Goal: Information Seeking & Learning: Learn about a topic

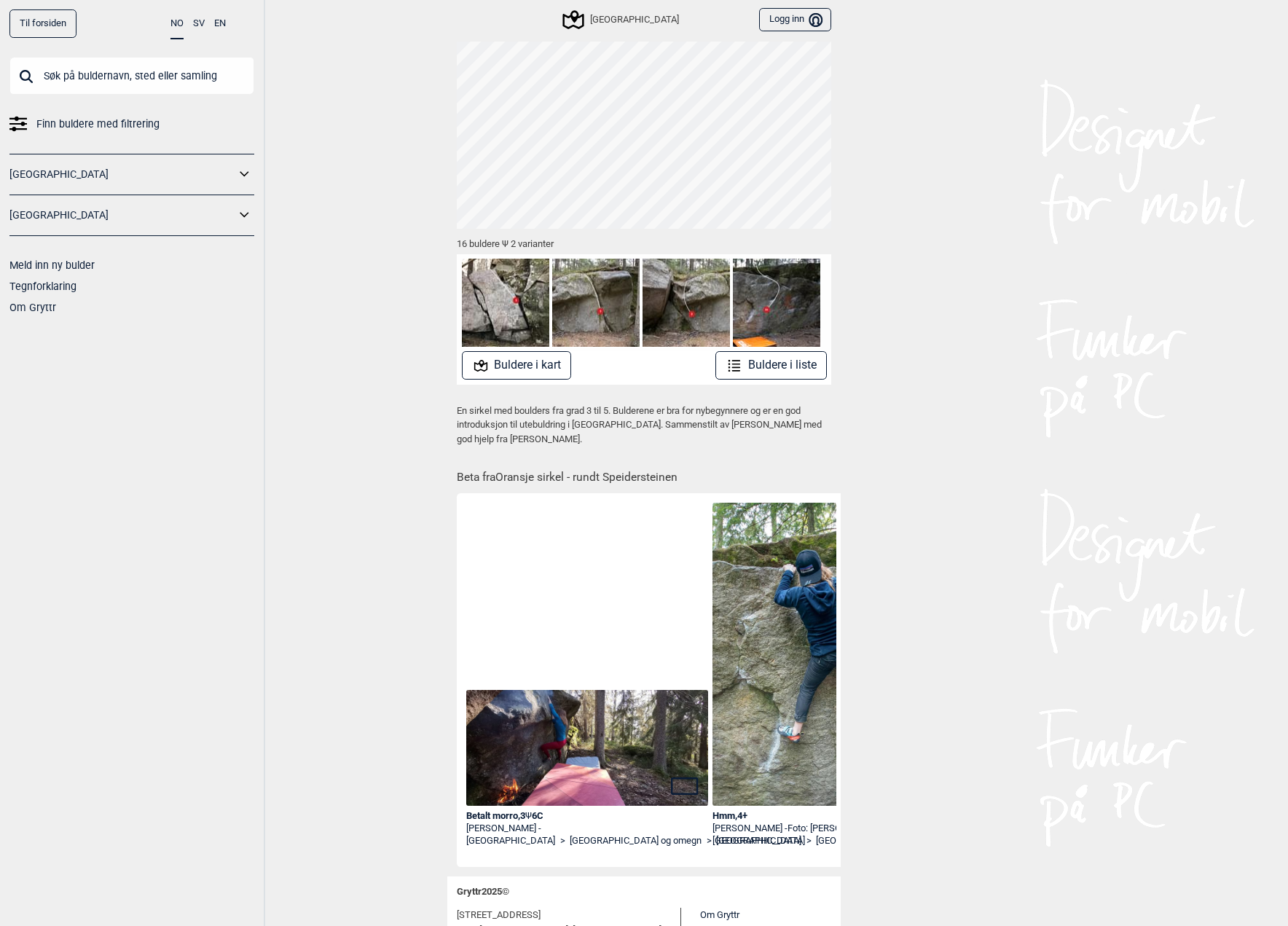
scroll to position [154, 0]
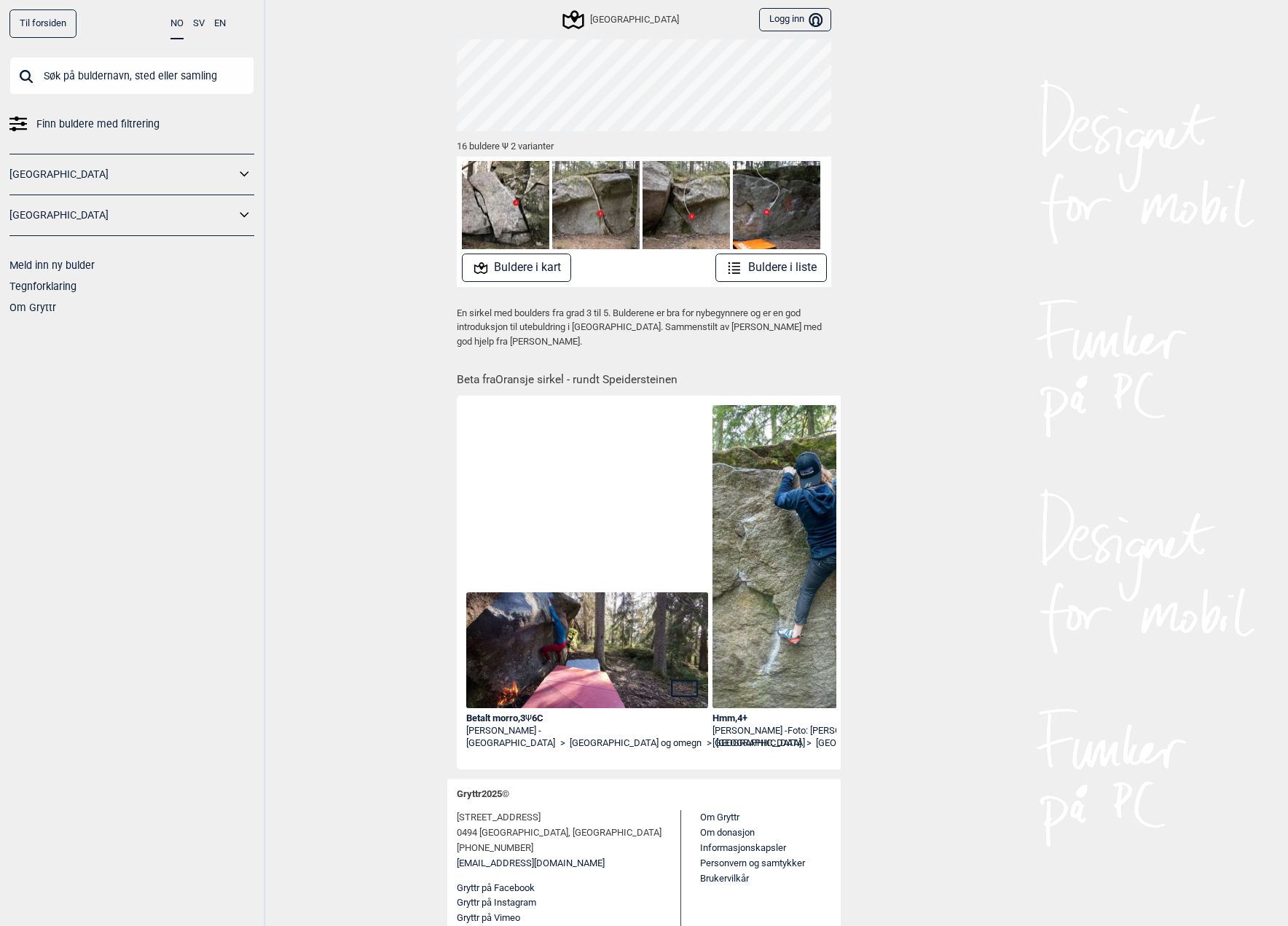
drag, startPoint x: 493, startPoint y: 759, endPoint x: 556, endPoint y: 761, distance: 63.0
click at [556, 761] on div "Betalt morro , 3 Ψ 6C [PERSON_NAME] - [GEOGRAPHIC_DATA] > [GEOGRAPHIC_DATA] og …" at bounding box center [649, 582] width 383 height 375
drag, startPoint x: 510, startPoint y: 758, endPoint x: 521, endPoint y: 757, distance: 11.0
click at [521, 757] on div "Betalt morro , 3 Ψ 6C [PERSON_NAME] - [GEOGRAPHIC_DATA] > [GEOGRAPHIC_DATA] og …" at bounding box center [651, 580] width 370 height 360
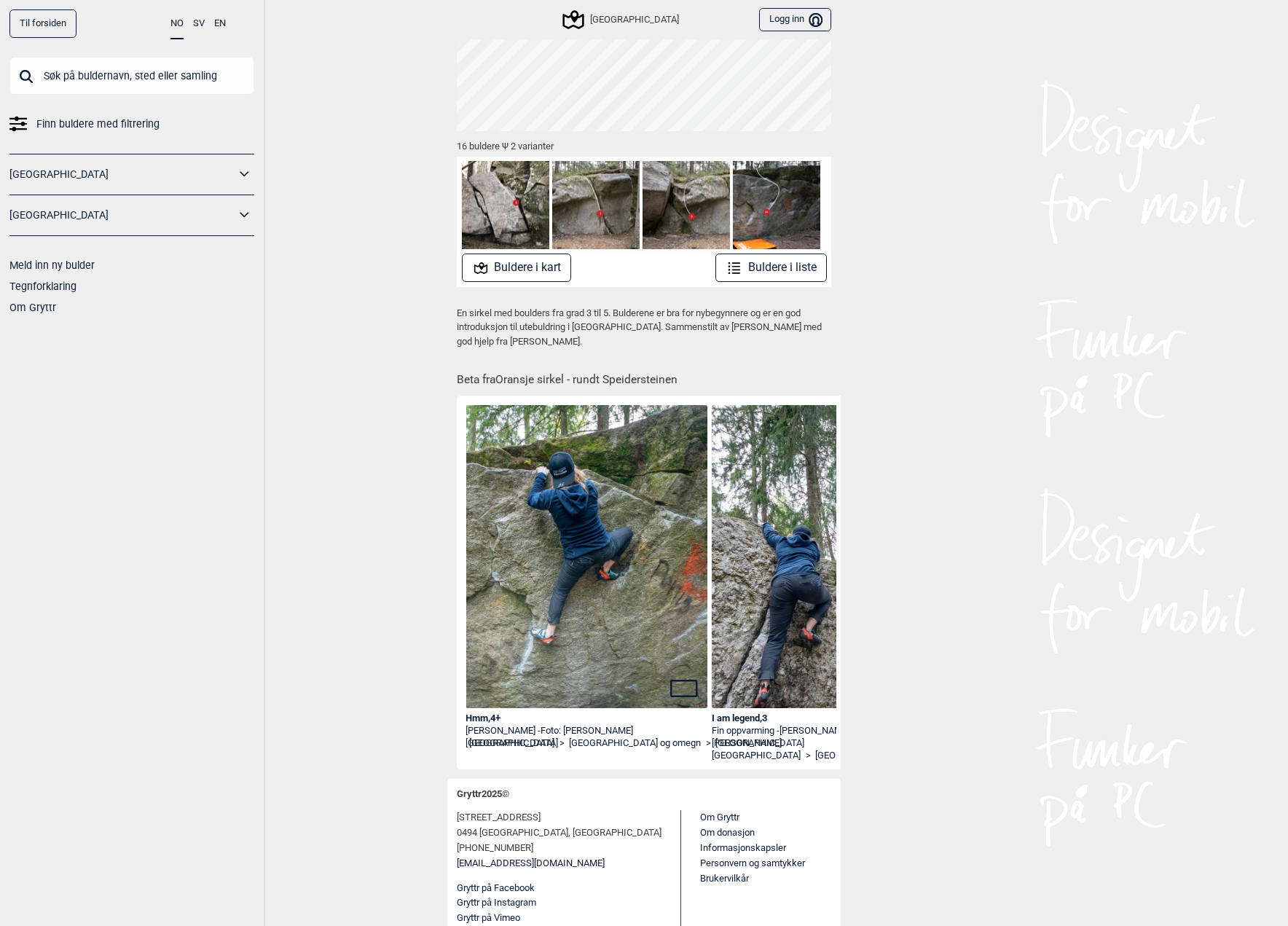
click at [569, 610] on img at bounding box center [587, 585] width 242 height 361
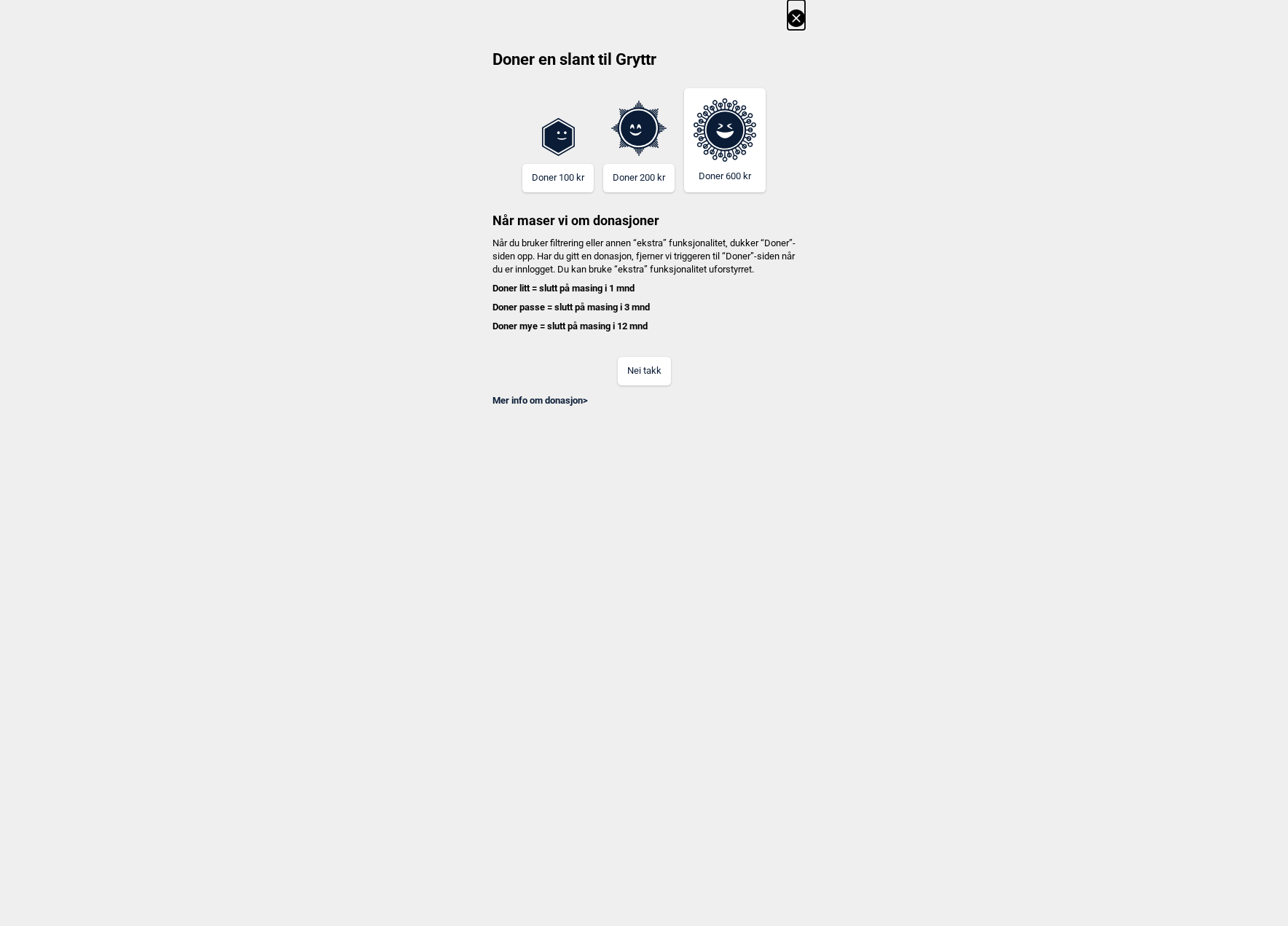
click at [645, 372] on button "Nei takk" at bounding box center [644, 371] width 53 height 28
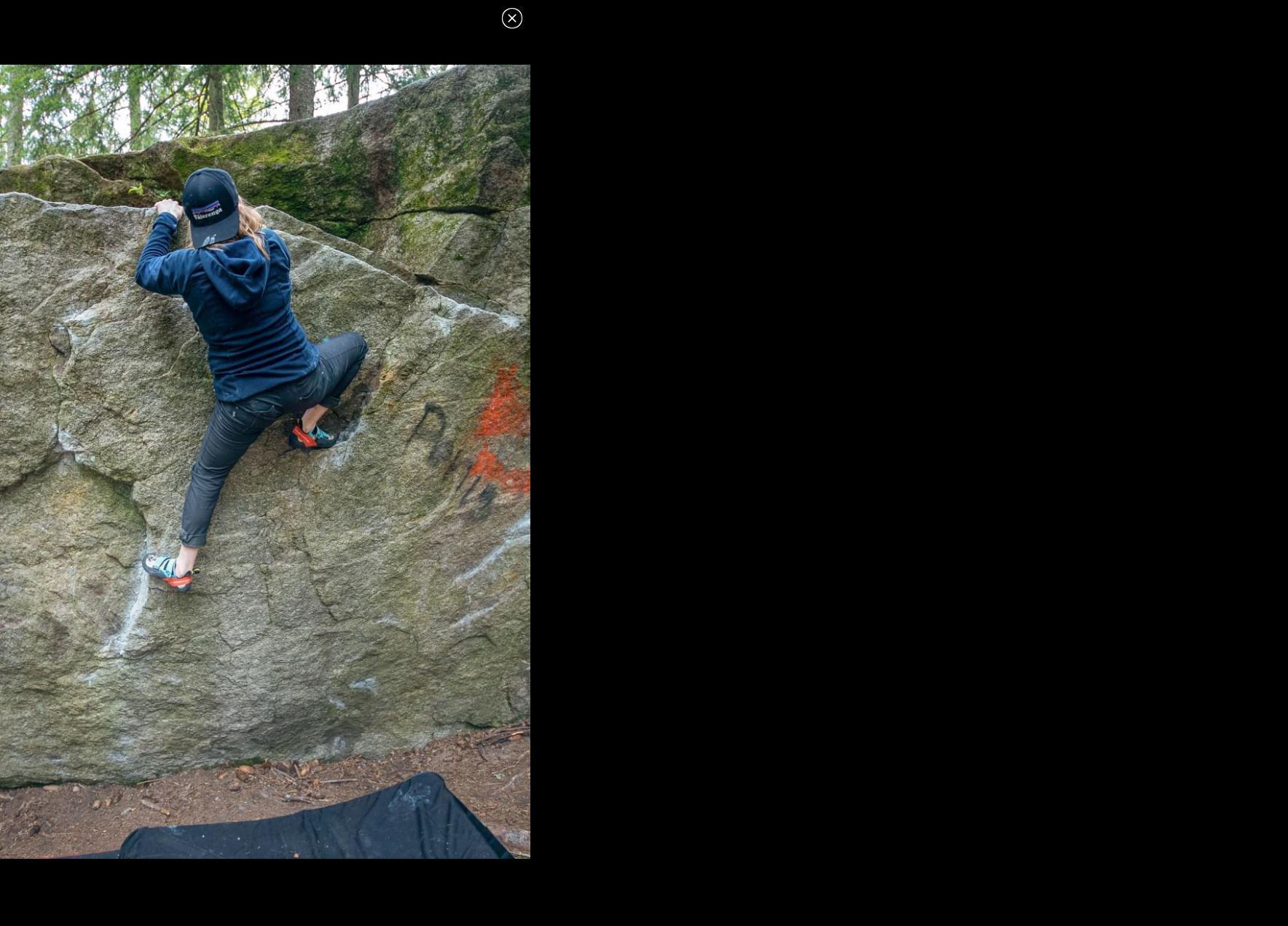
click at [514, 14] on icon at bounding box center [512, 18] width 17 height 17
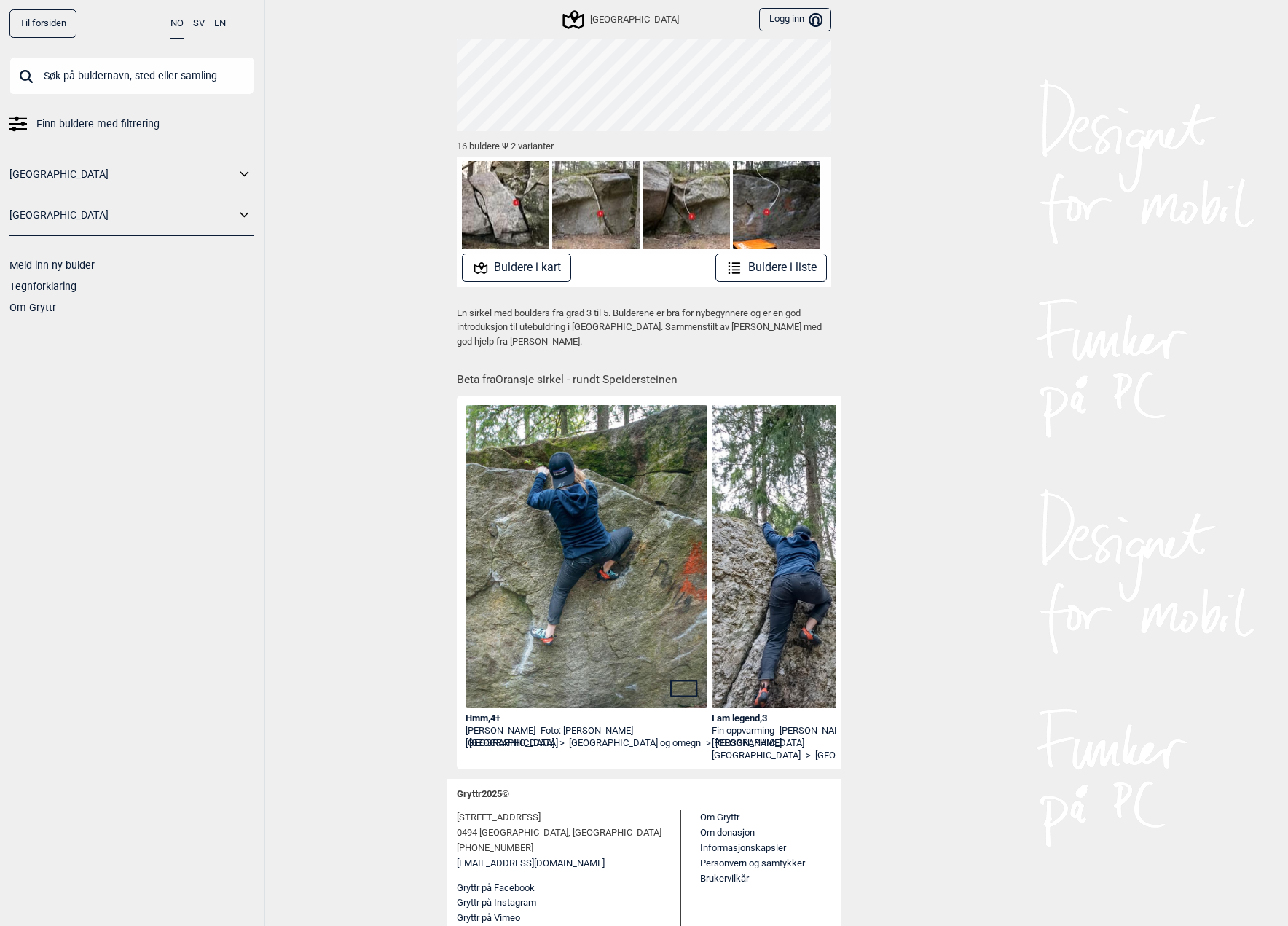
click at [477, 717] on div "Hmm , 4+" at bounding box center [587, 719] width 242 height 13
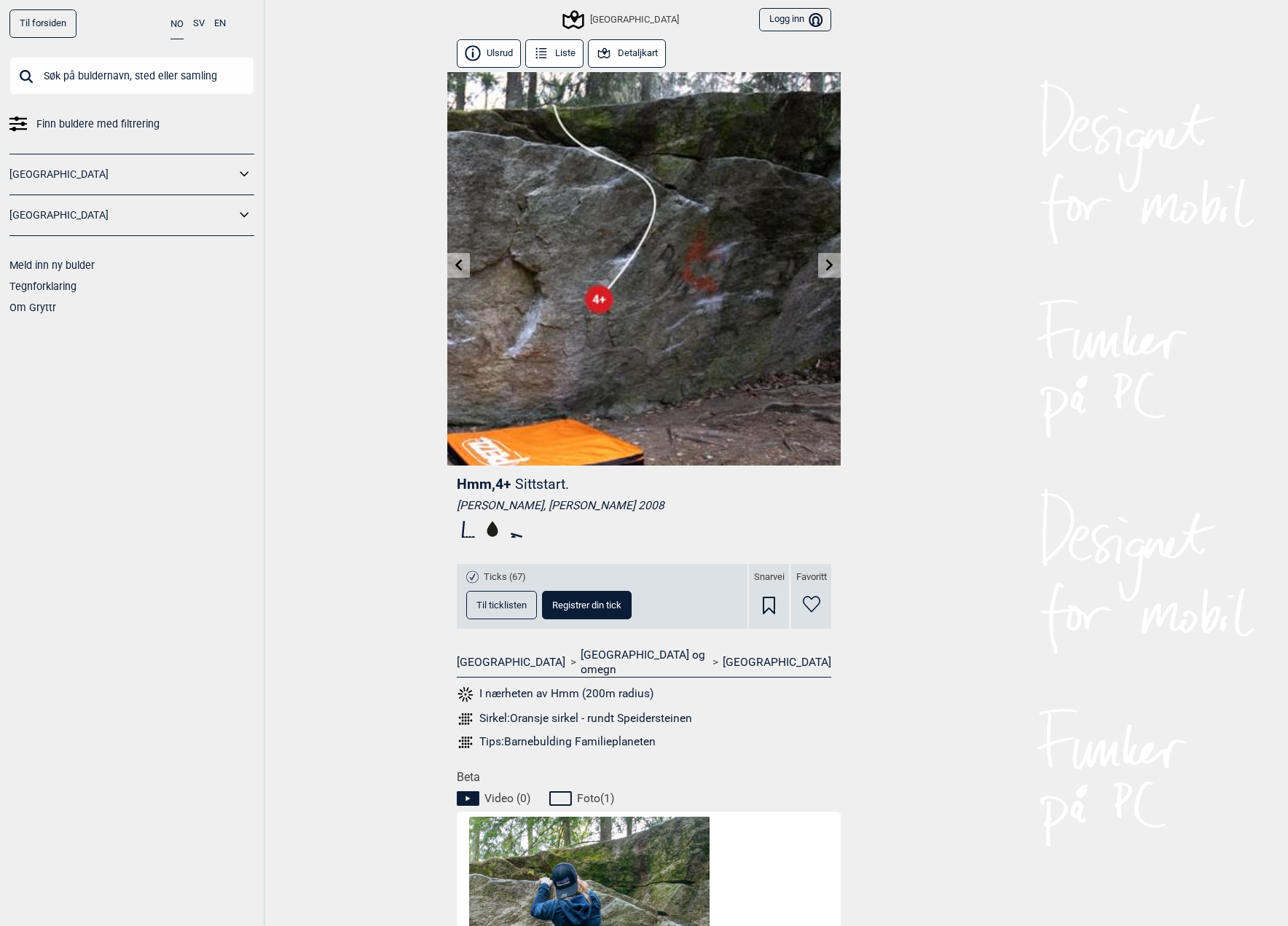
click at [820, 261] on link at bounding box center [829, 265] width 22 height 24
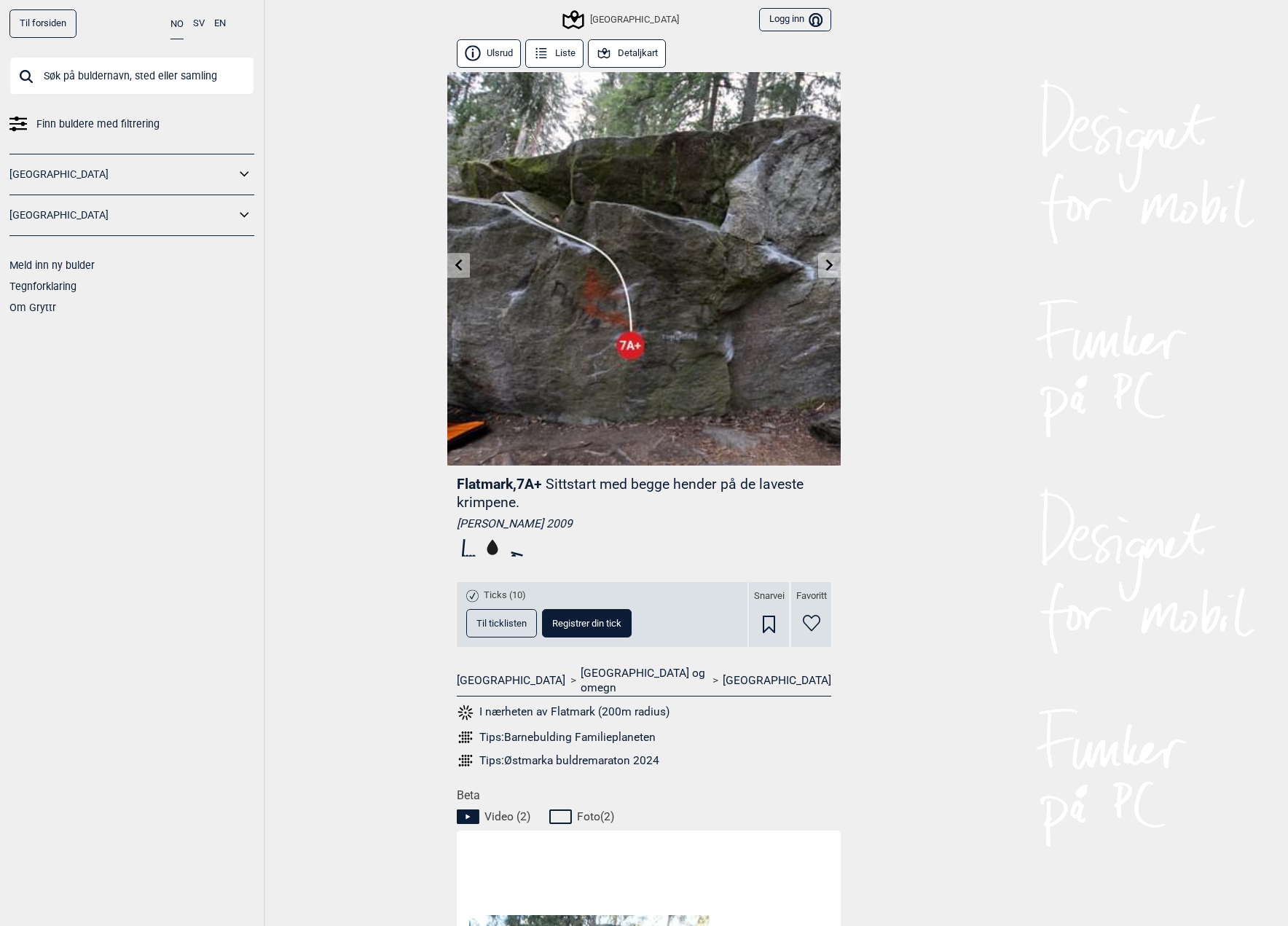
click at [818, 269] on link at bounding box center [829, 265] width 22 height 24
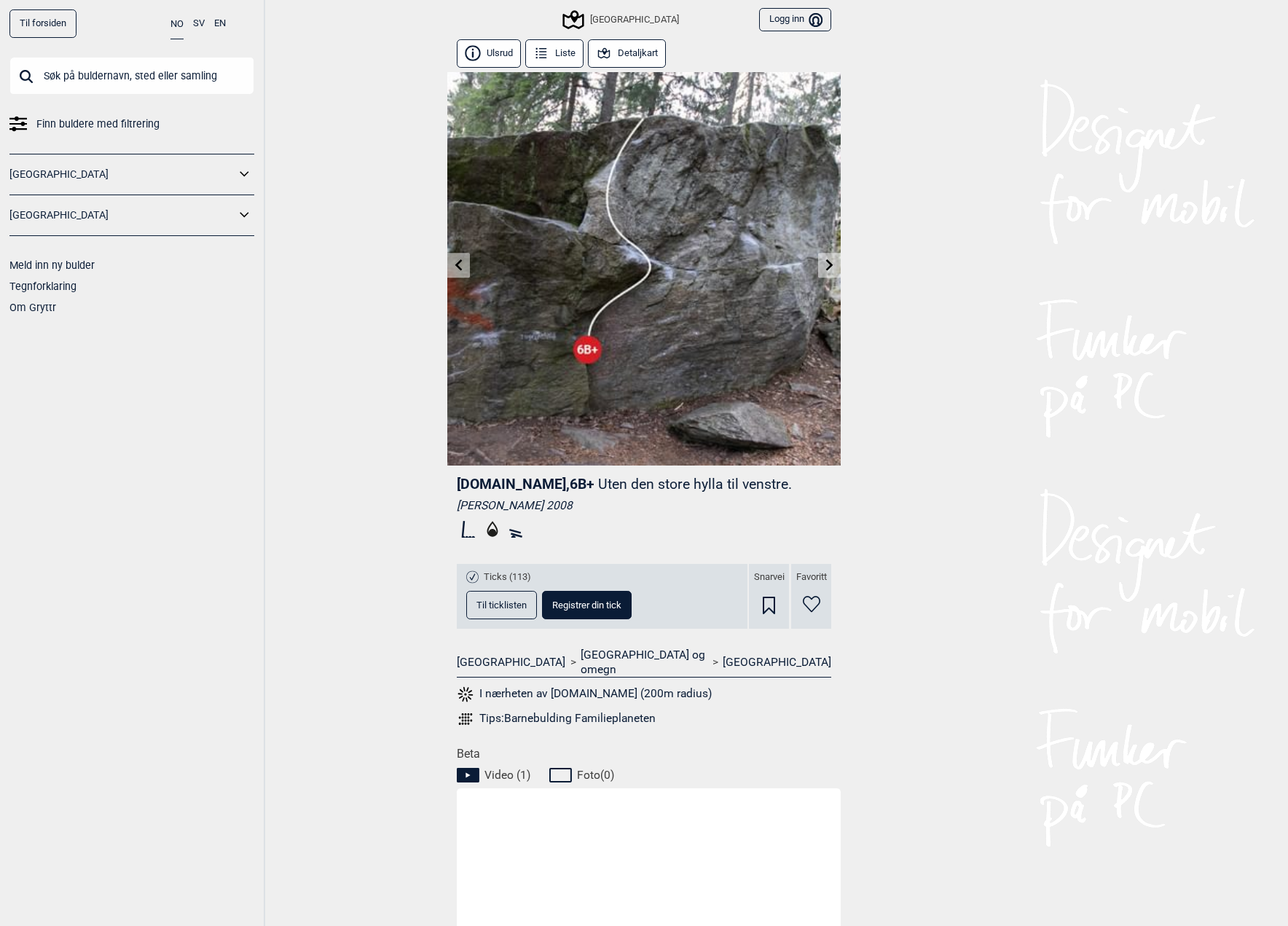
click at [818, 269] on link at bounding box center [829, 265] width 22 height 24
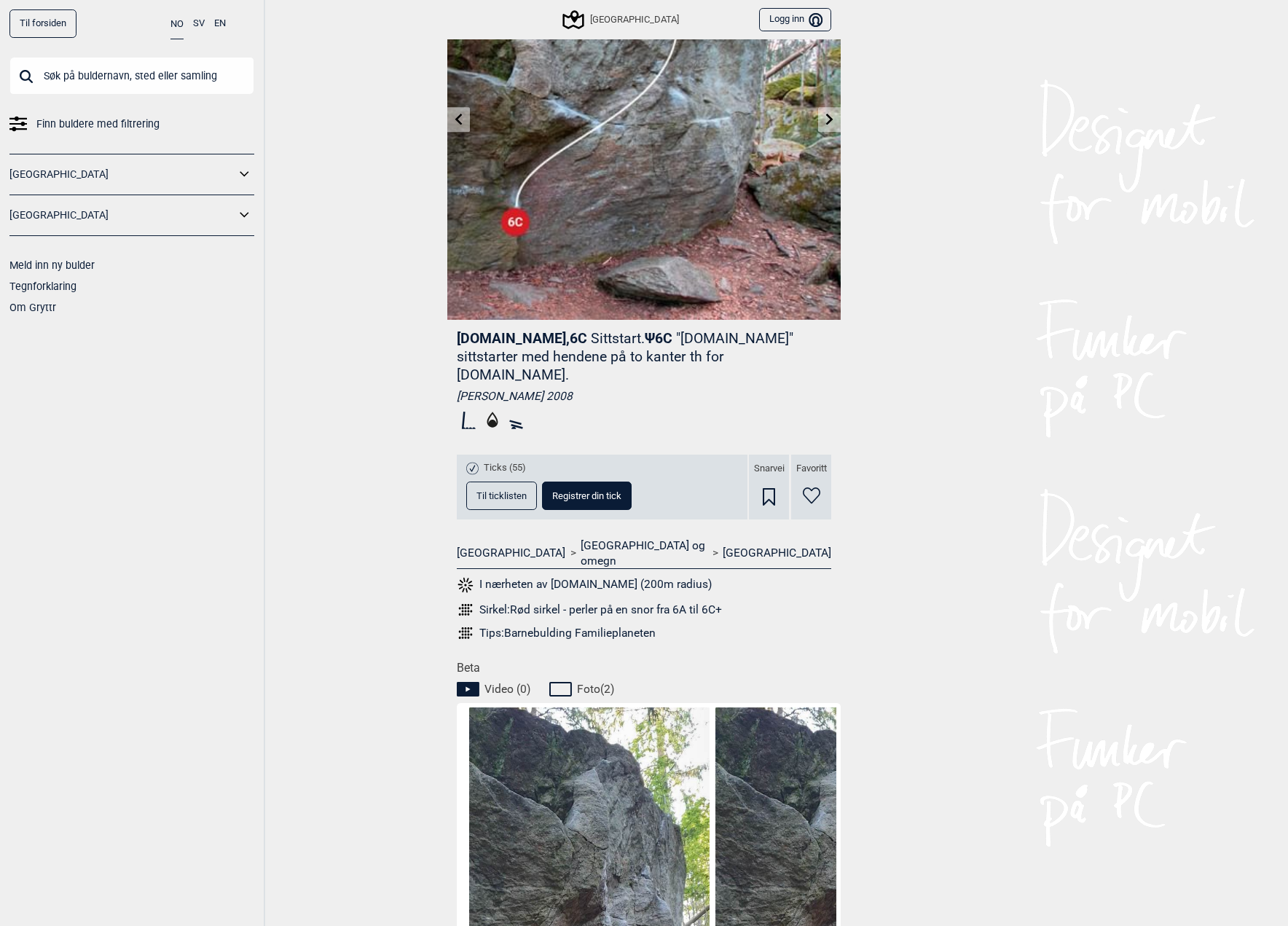
scroll to position [335, 0]
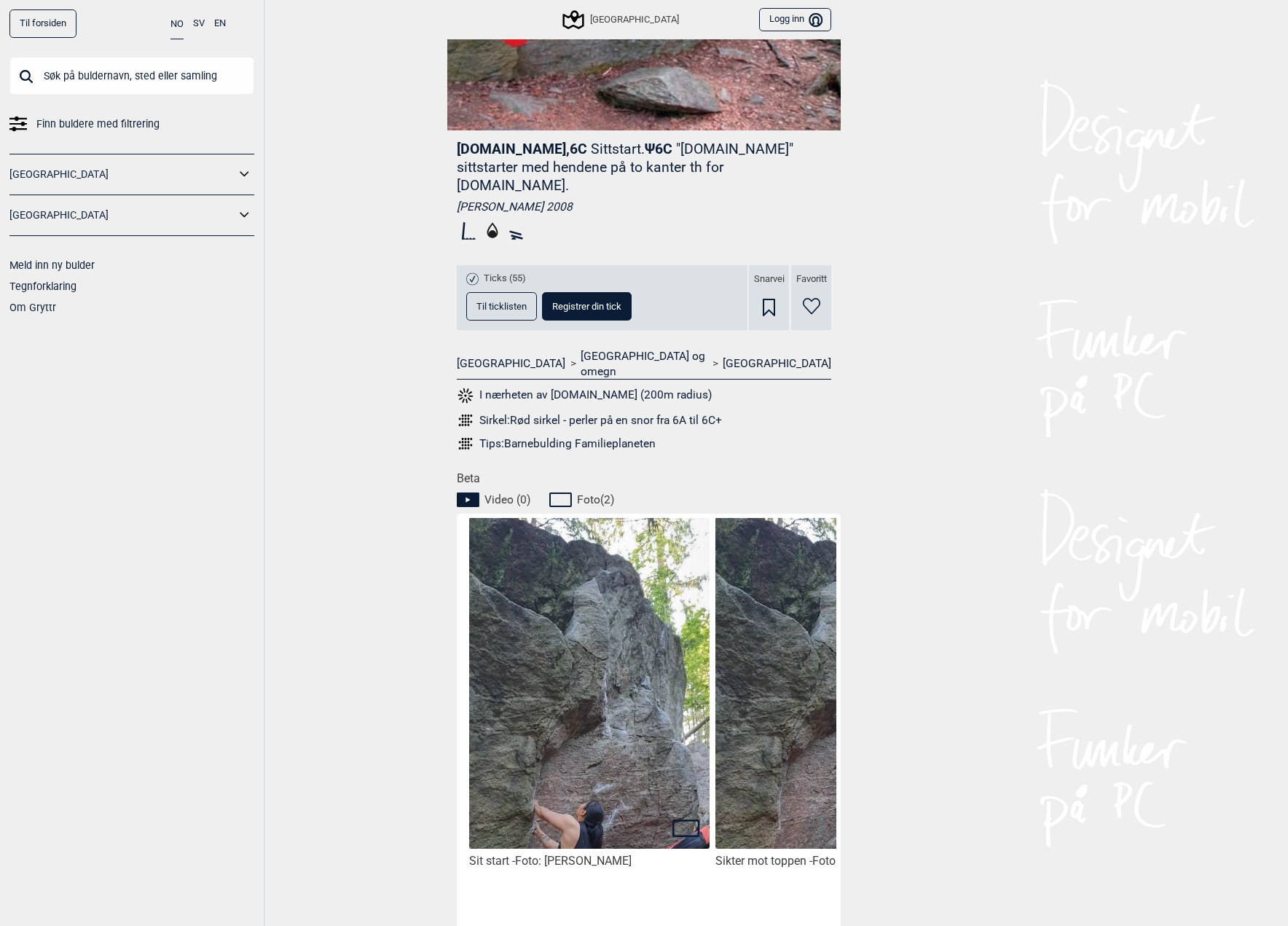
click at [651, 736] on img at bounding box center [589, 730] width 240 height 427
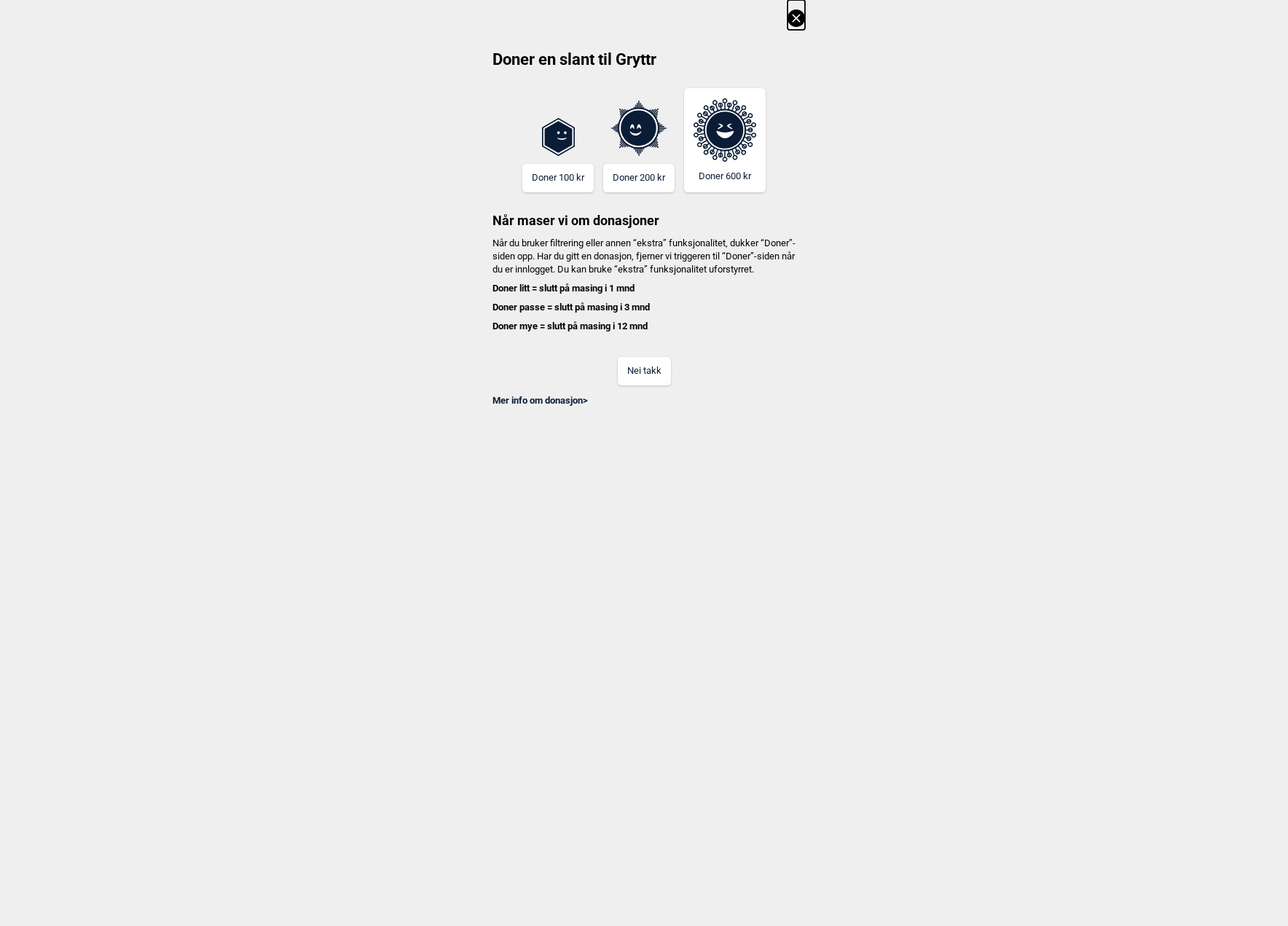
click at [655, 386] on button "Nei takk" at bounding box center [644, 371] width 53 height 28
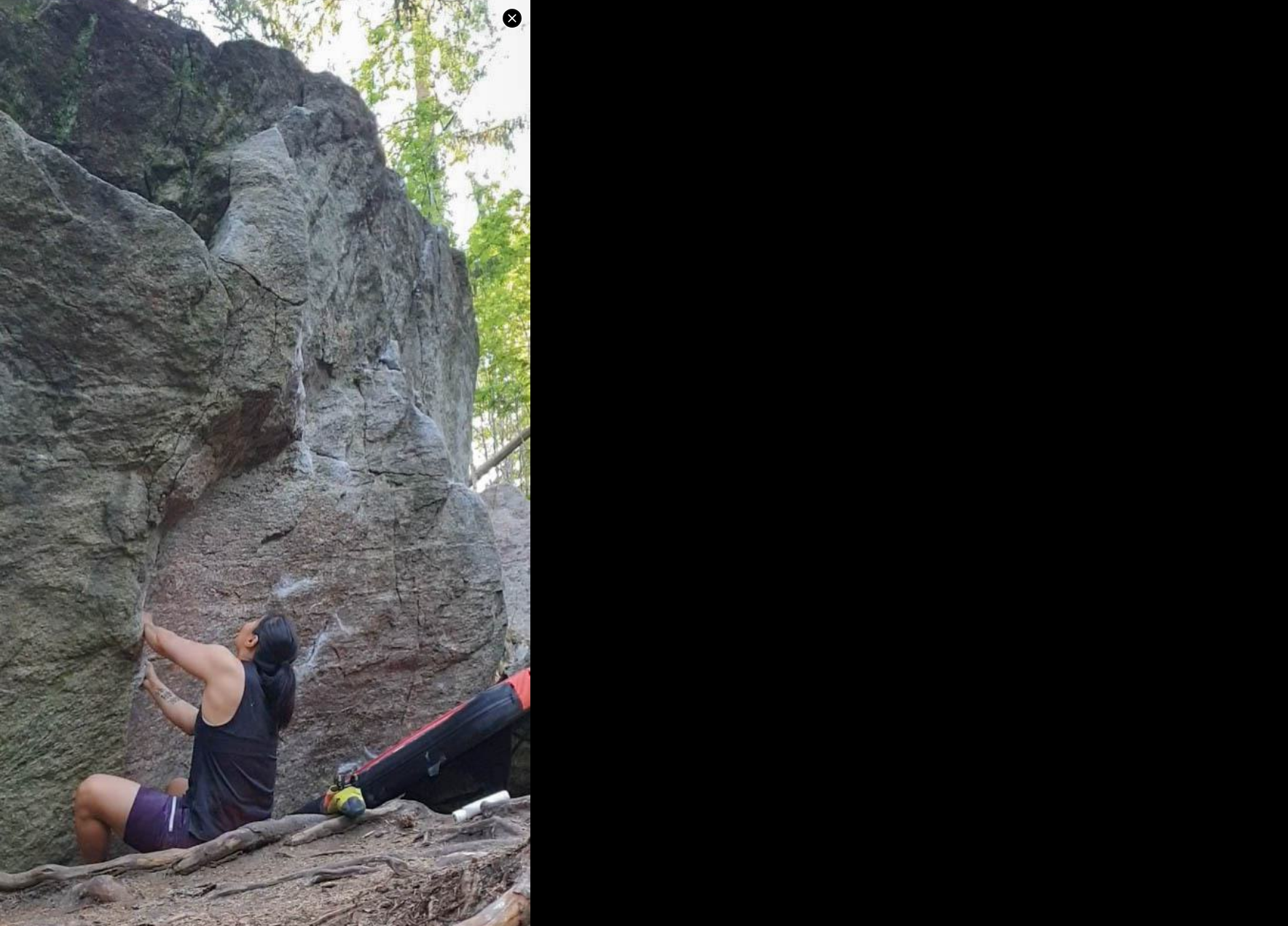
click at [517, 19] on icon at bounding box center [512, 18] width 17 height 17
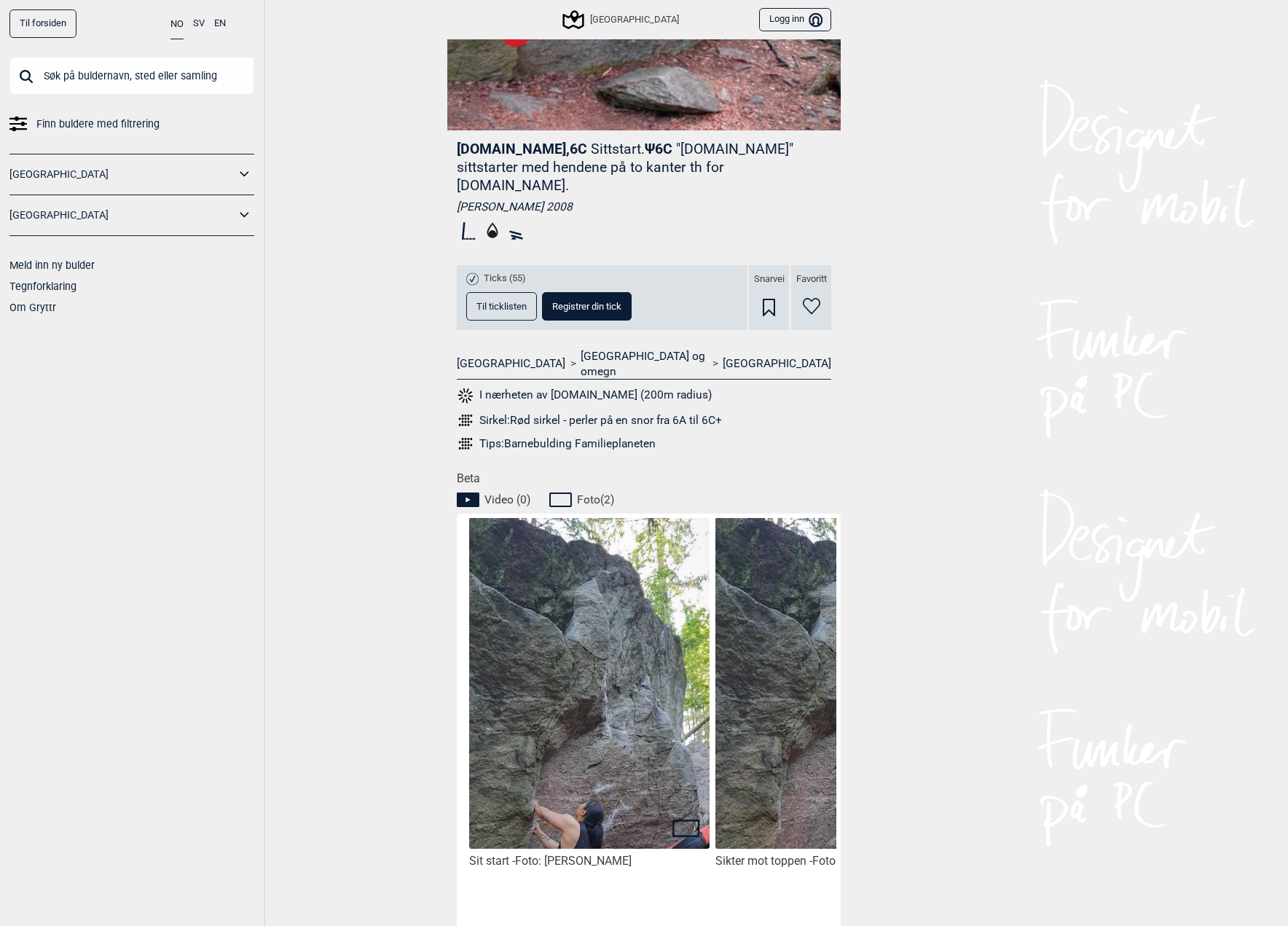
click at [761, 751] on img at bounding box center [836, 730] width 240 height 427
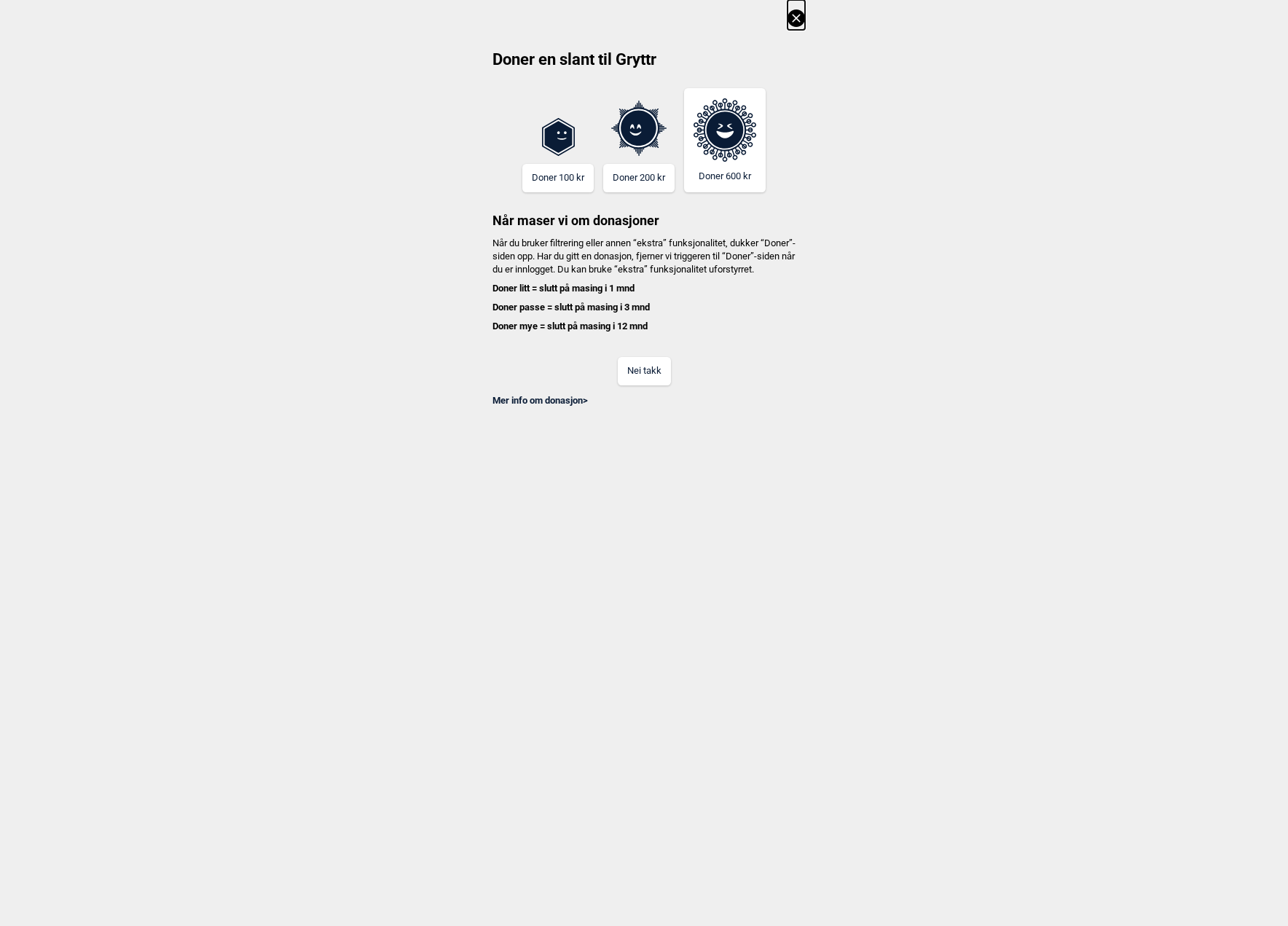
click at [646, 379] on button "Nei takk" at bounding box center [644, 371] width 53 height 28
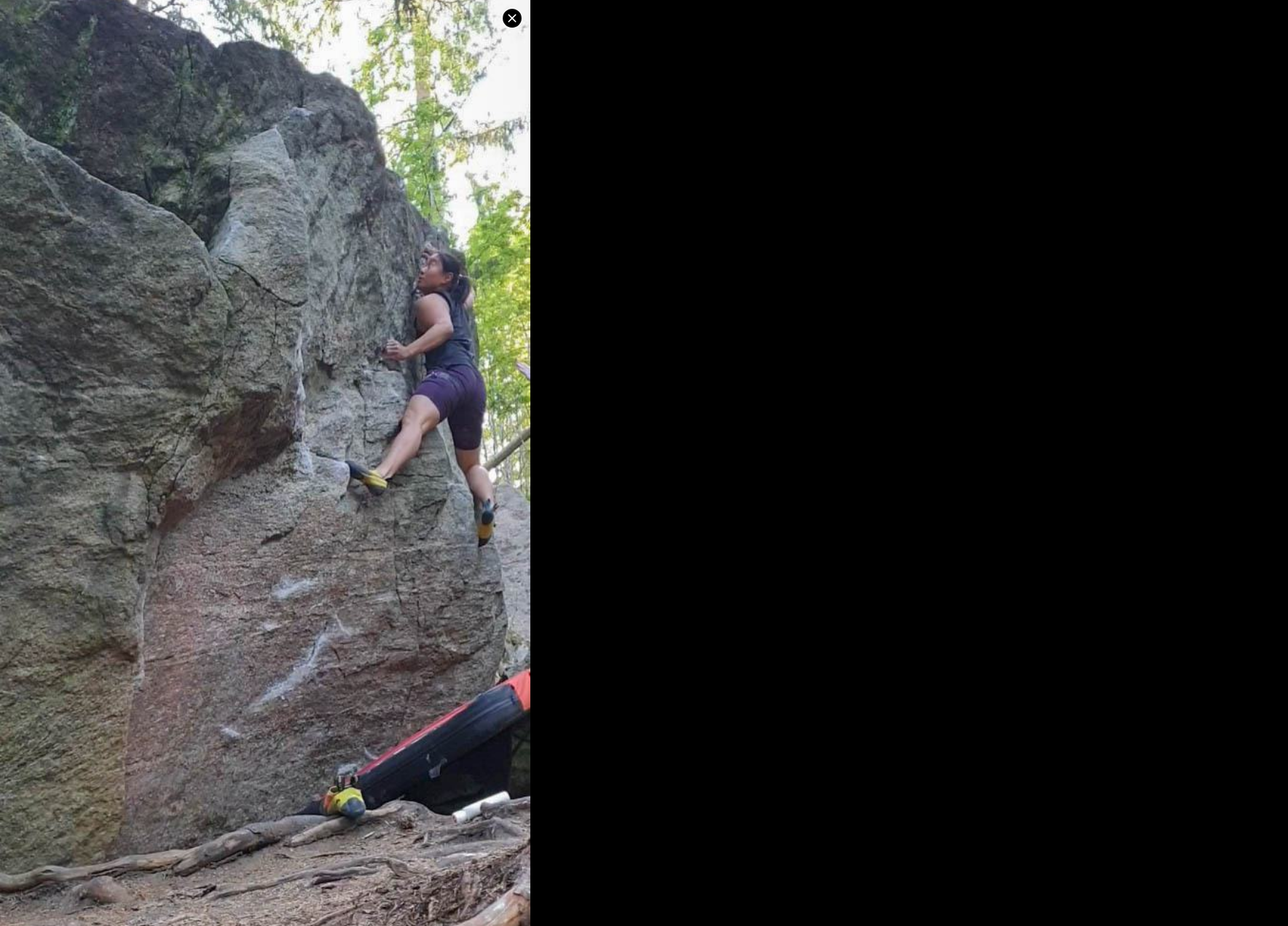
click at [514, 16] on icon at bounding box center [512, 18] width 17 height 17
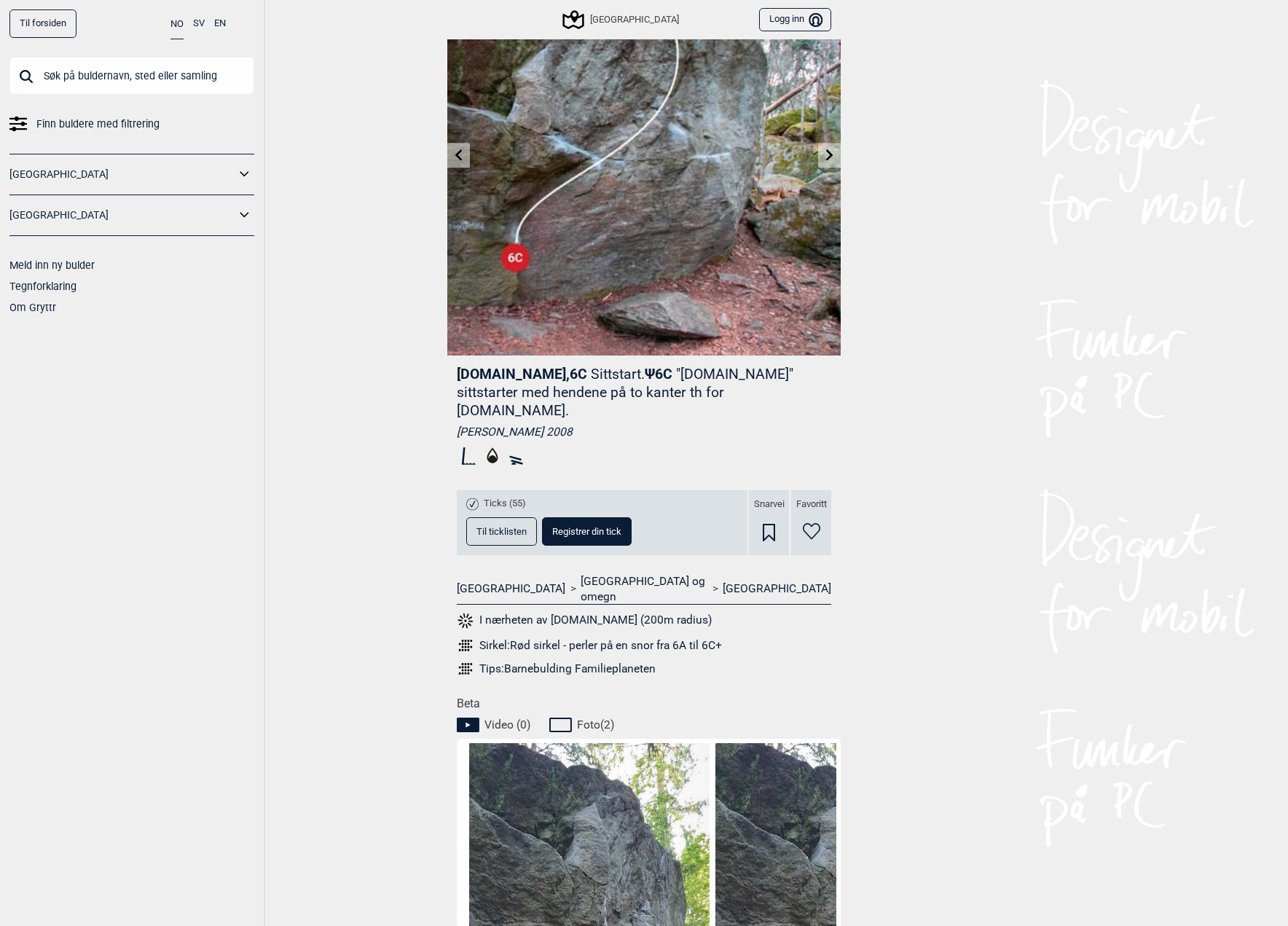
scroll to position [11, 0]
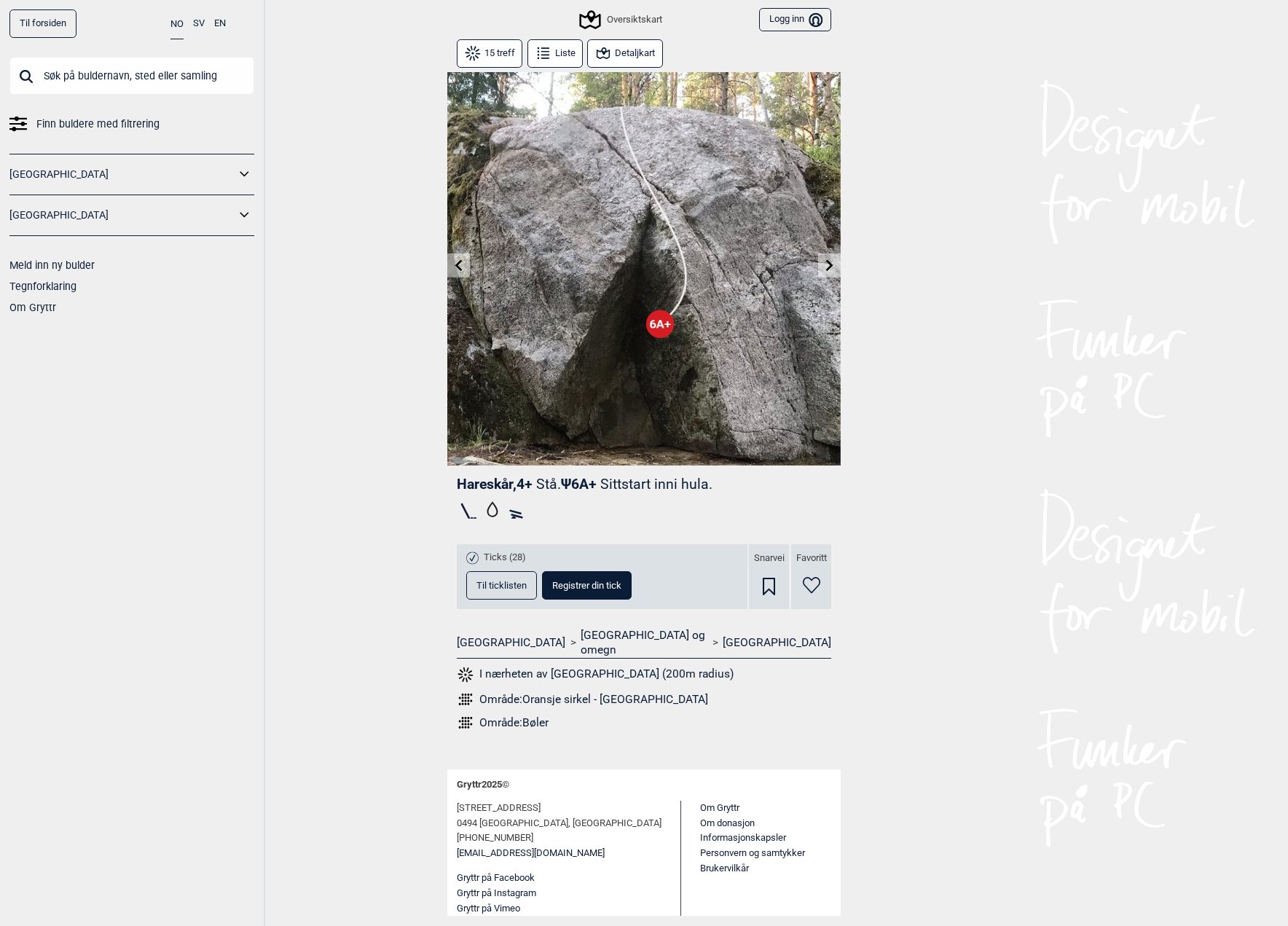
click at [617, 60] on button "Detaljkart" at bounding box center [624, 53] width 75 height 28
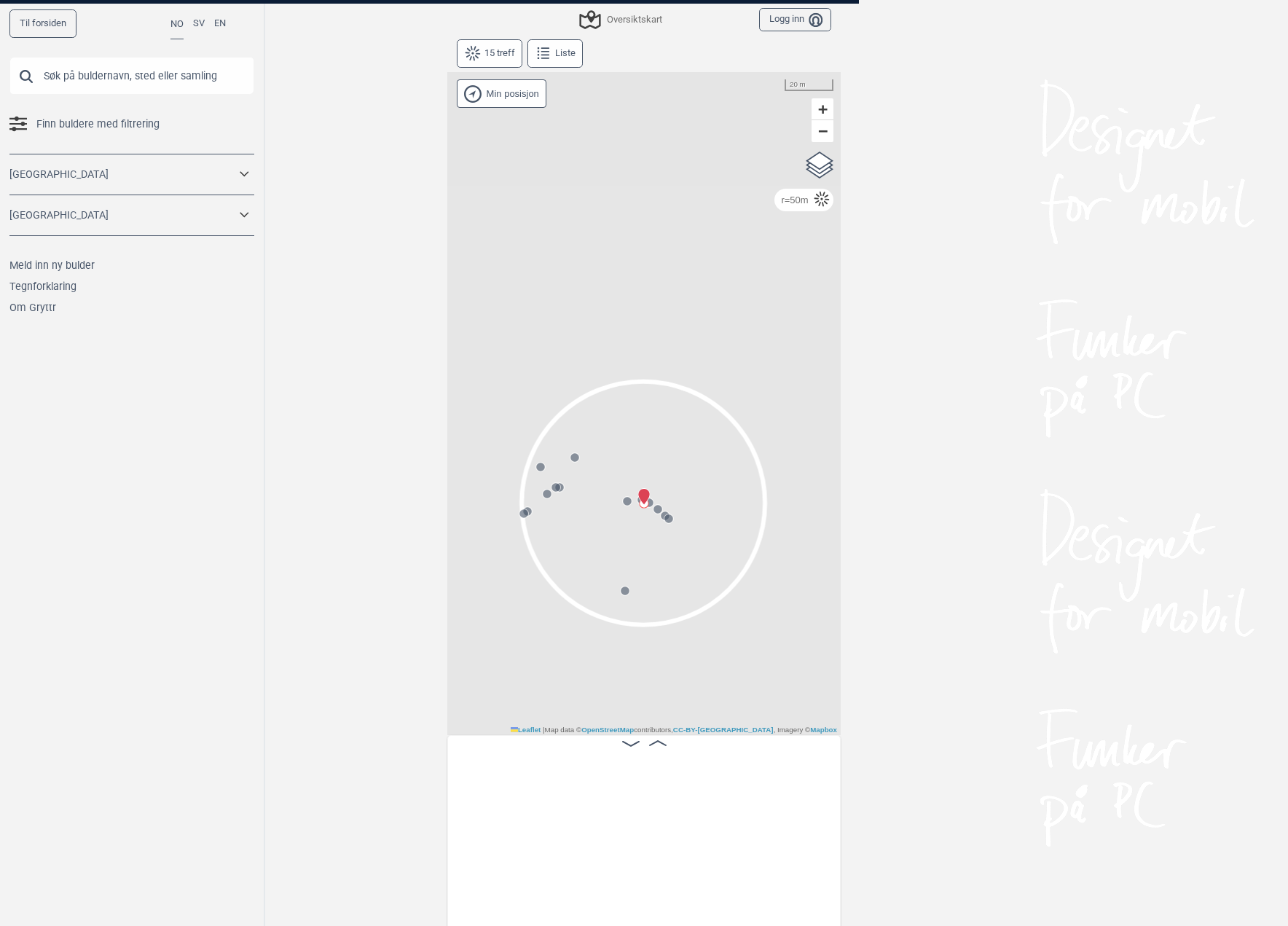
scroll to position [0, 1108]
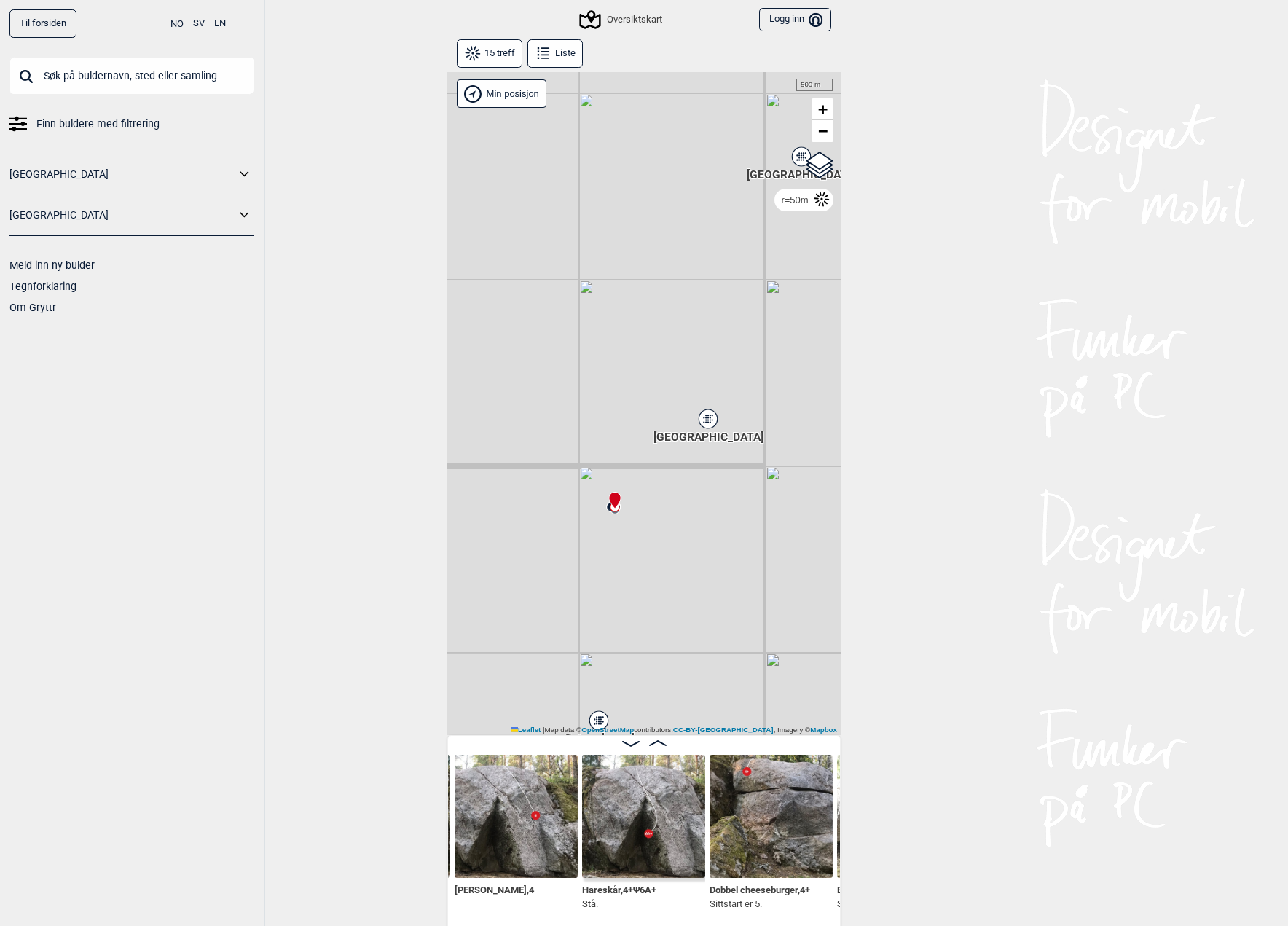
click at [549, 530] on div "Gol Ål Kolomoen Vallset Tangen Sørli Åsbygda Kongsberg Efteløt Østmarka nord Se…" at bounding box center [644, 403] width 393 height 663
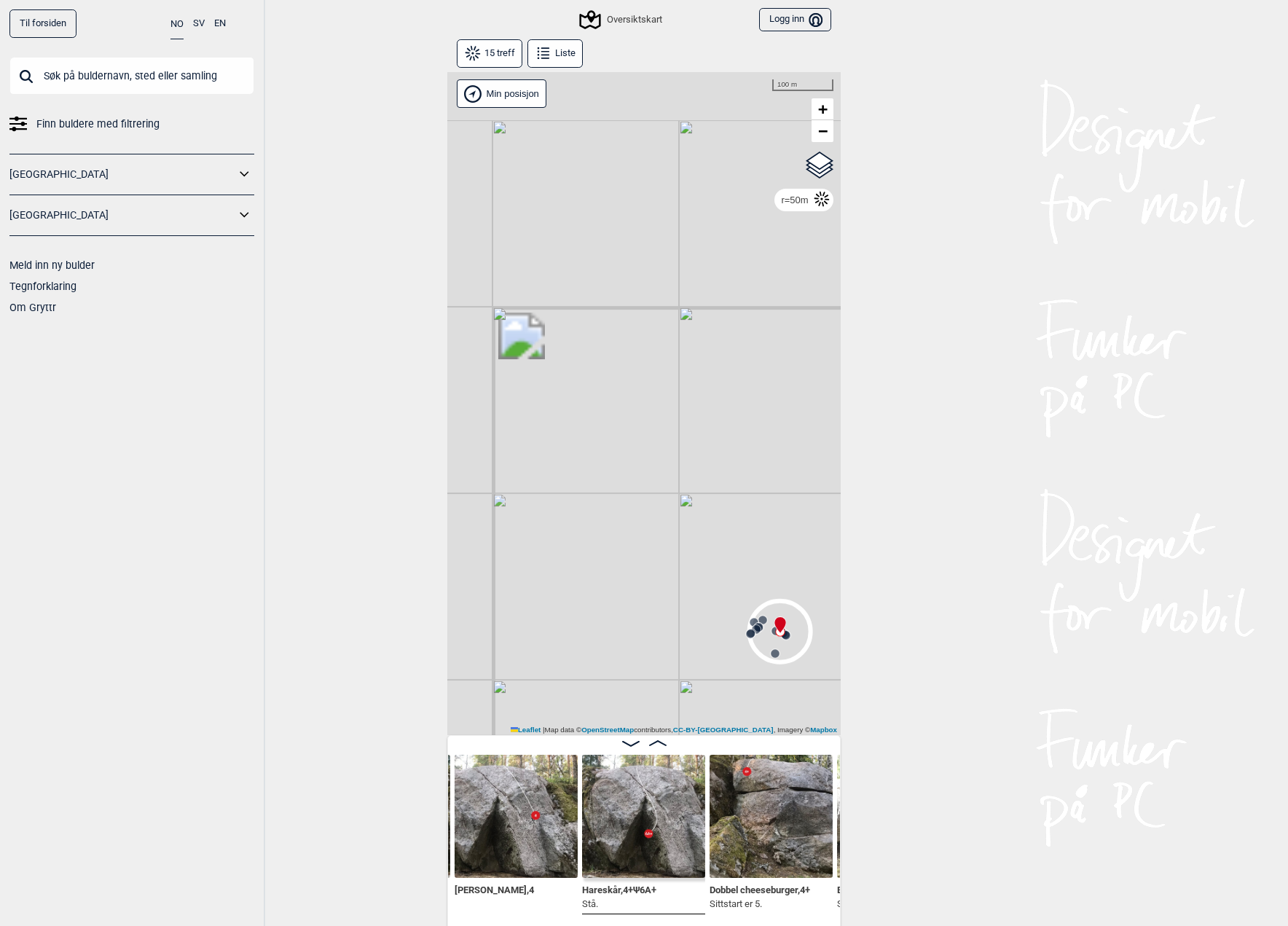
drag, startPoint x: 625, startPoint y: 545, endPoint x: 639, endPoint y: 634, distance: 90.1
click at [641, 641] on div "Gol Ål Kolomoen Vallset Tangen Sørli Åsbygda Kongsberg Efteløt Østmarka nord Se…" at bounding box center [644, 403] width 393 height 663
click at [477, 57] on icon at bounding box center [476, 57] width 4 height 4
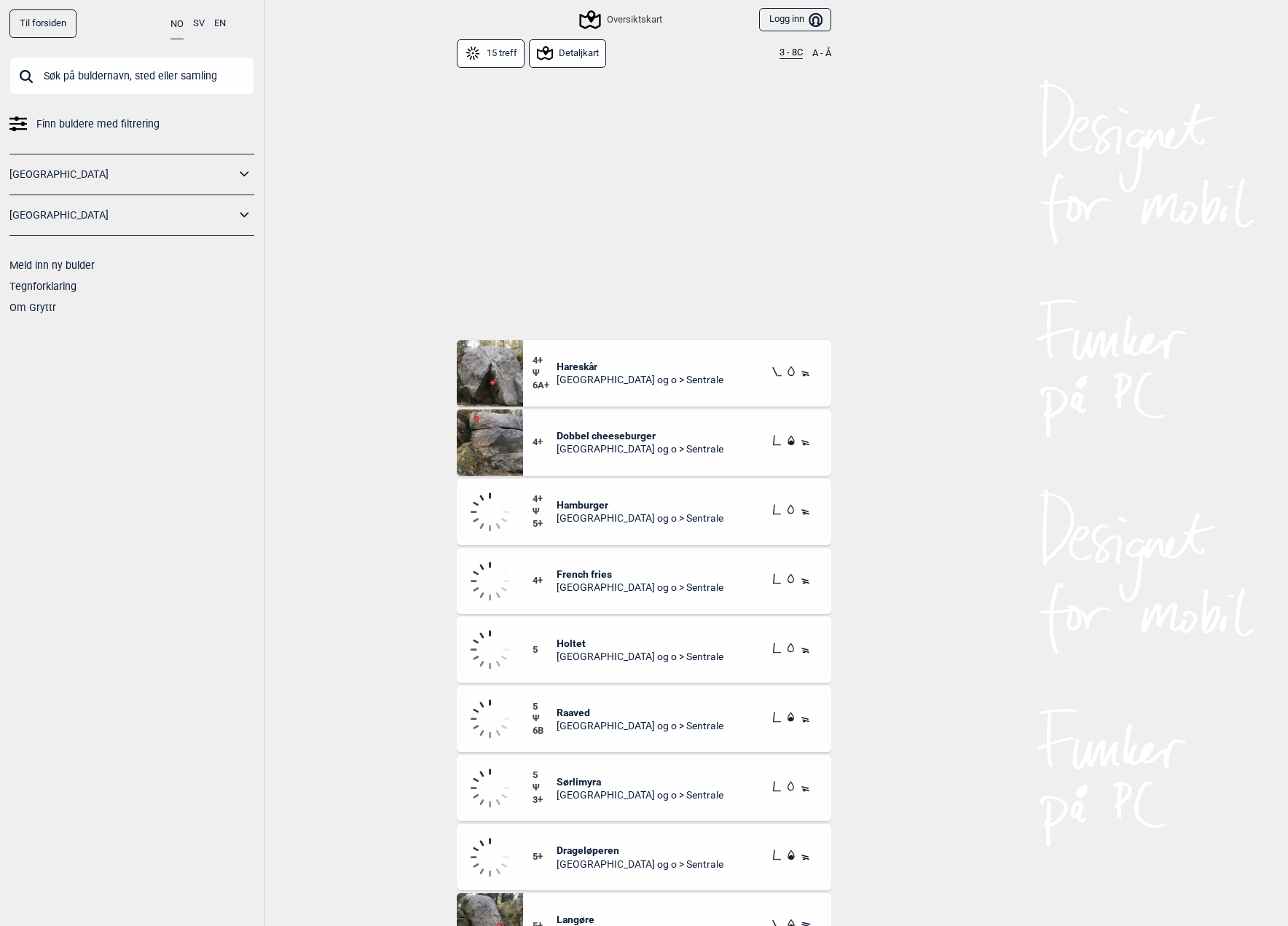
scroll to position [265, 0]
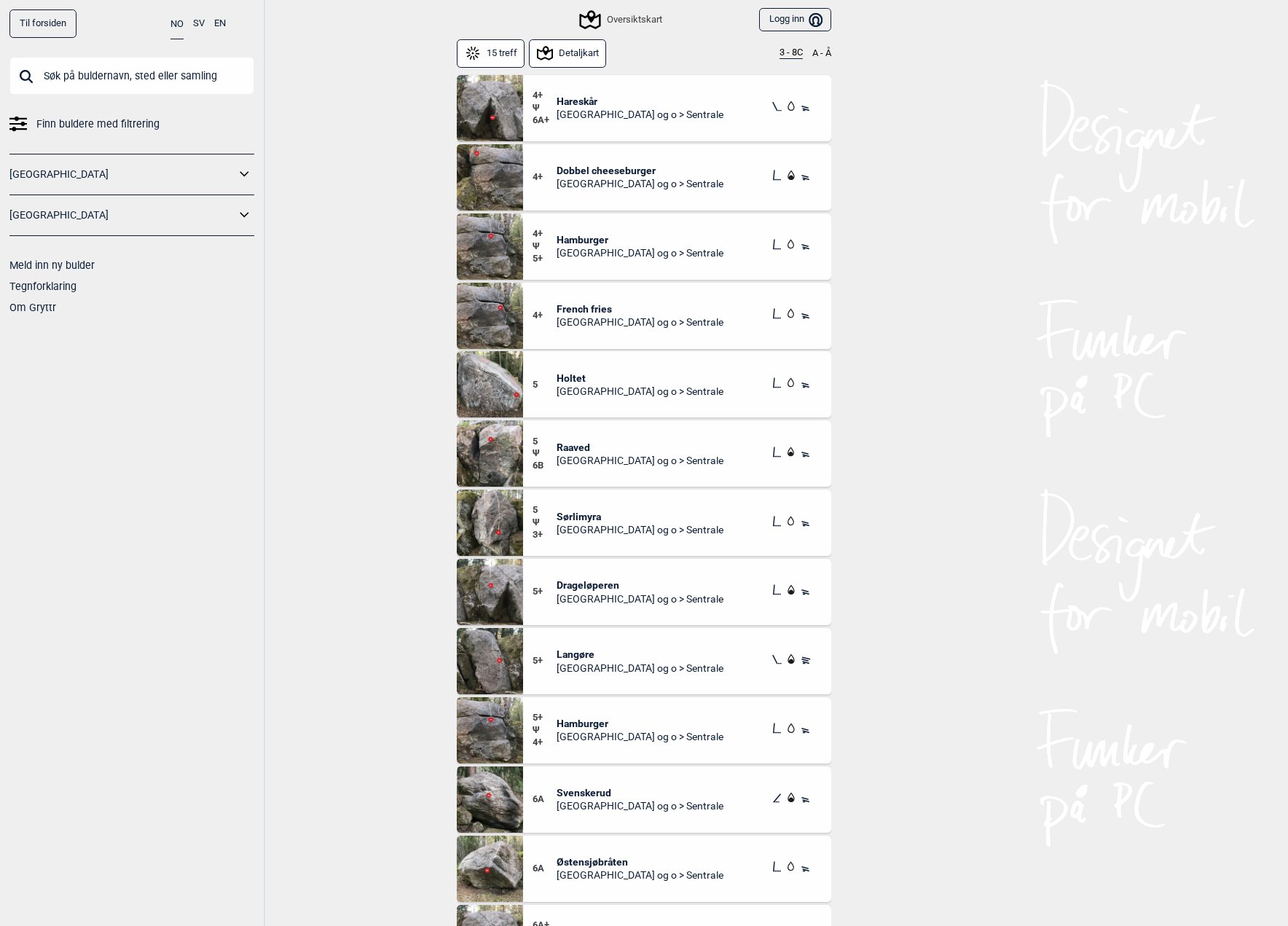
click at [62, 169] on link "[GEOGRAPHIC_DATA]" at bounding box center [122, 174] width 226 height 21
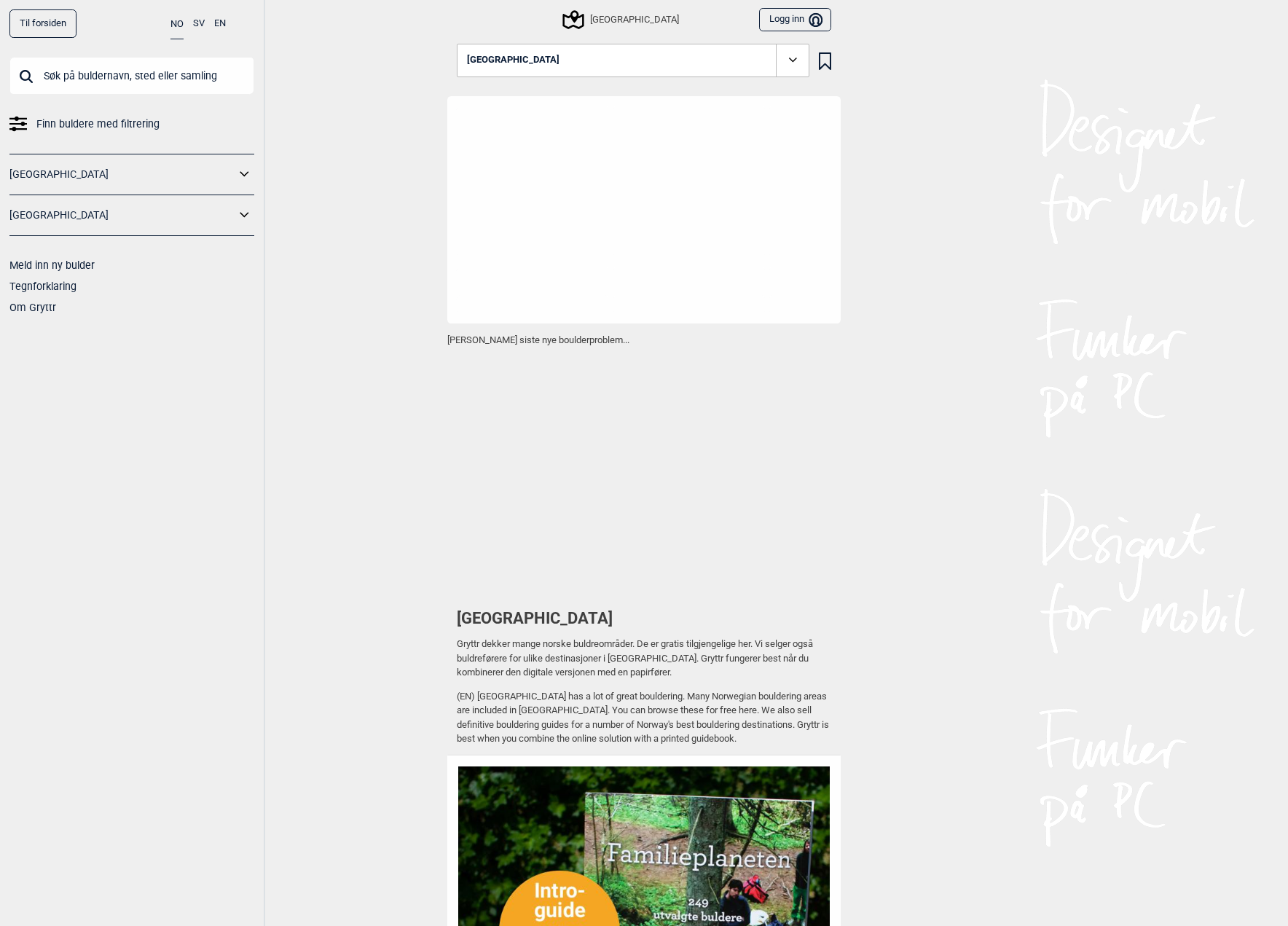
click at [251, 170] on icon at bounding box center [245, 174] width 19 height 21
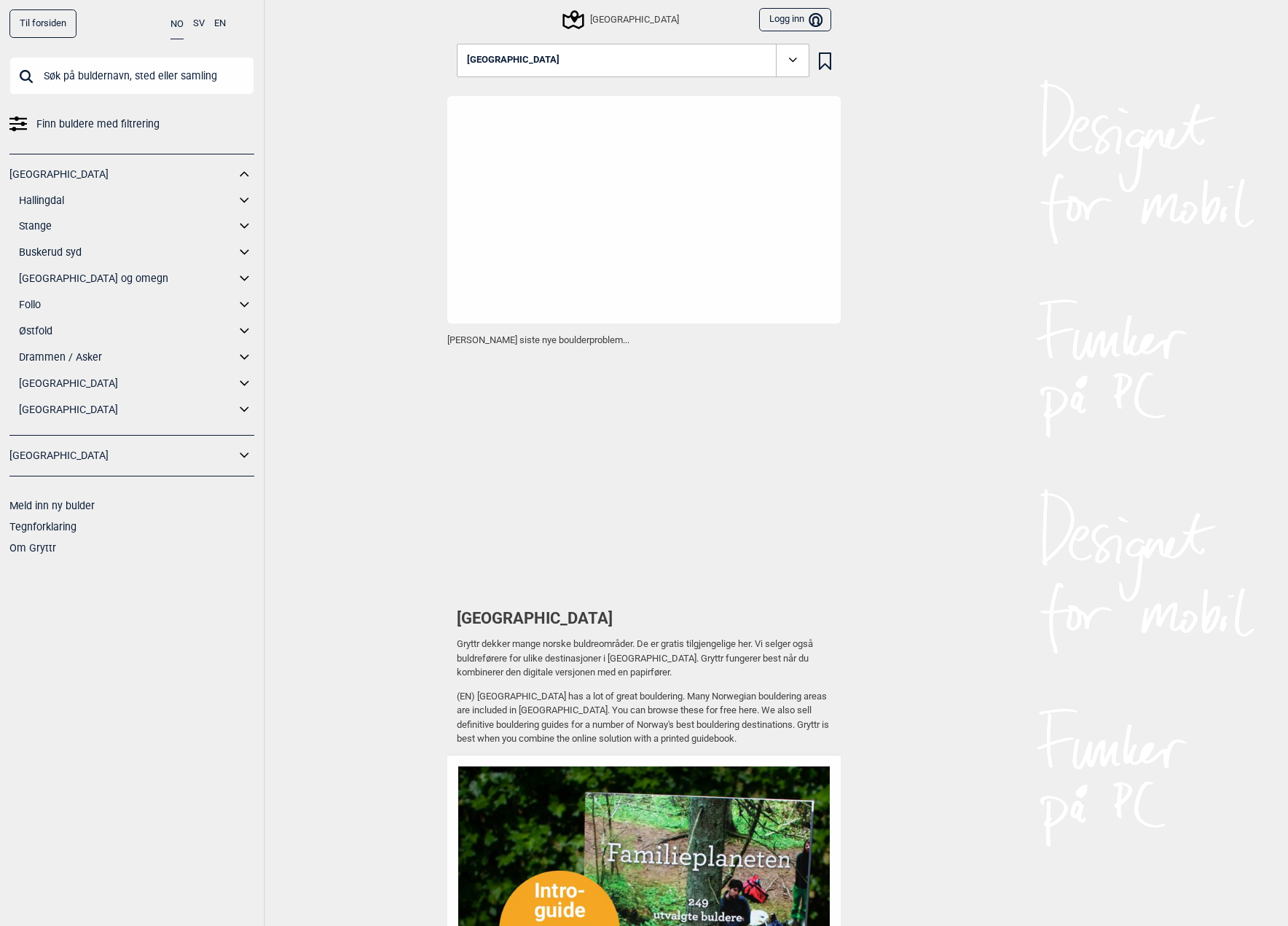
click at [245, 279] on icon at bounding box center [245, 279] width 19 height 21
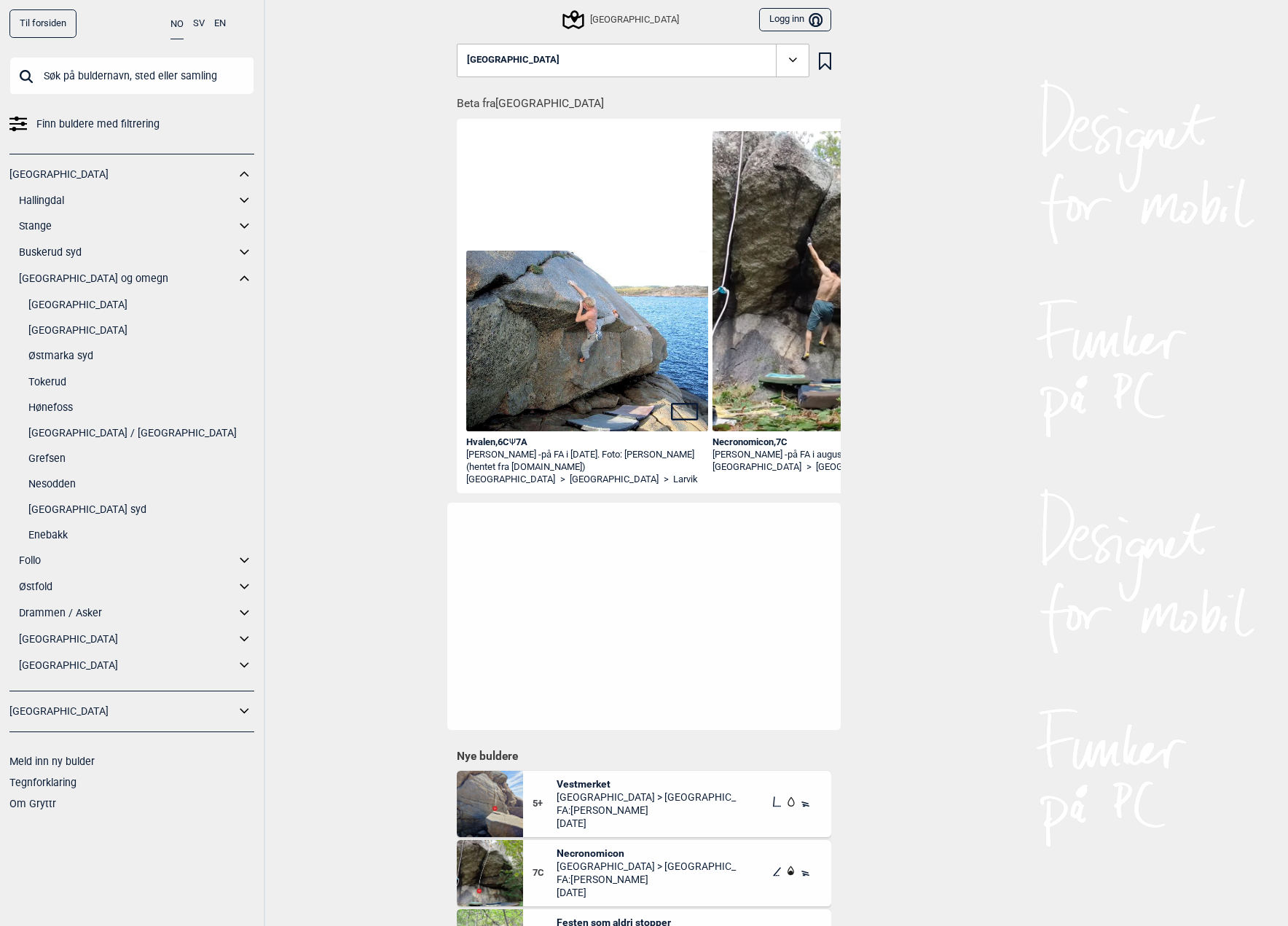
click at [65, 335] on link "[GEOGRAPHIC_DATA]" at bounding box center [140, 330] width 226 height 21
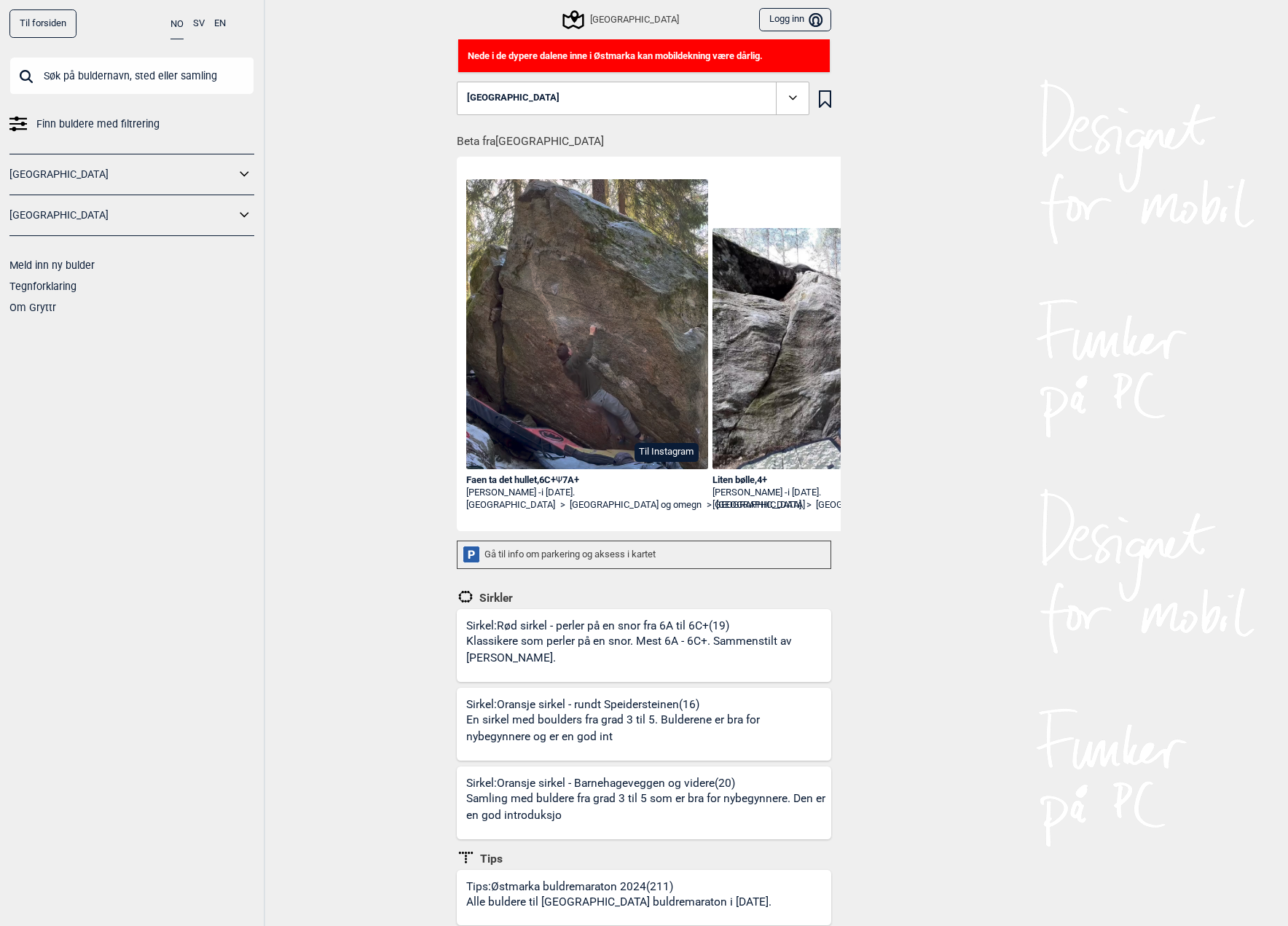
click at [527, 631] on div "Sirkel: Rød sirkel - perler på en snor fra 6A til 6C+ (19) Klassikere som perle…" at bounding box center [648, 650] width 365 height 63
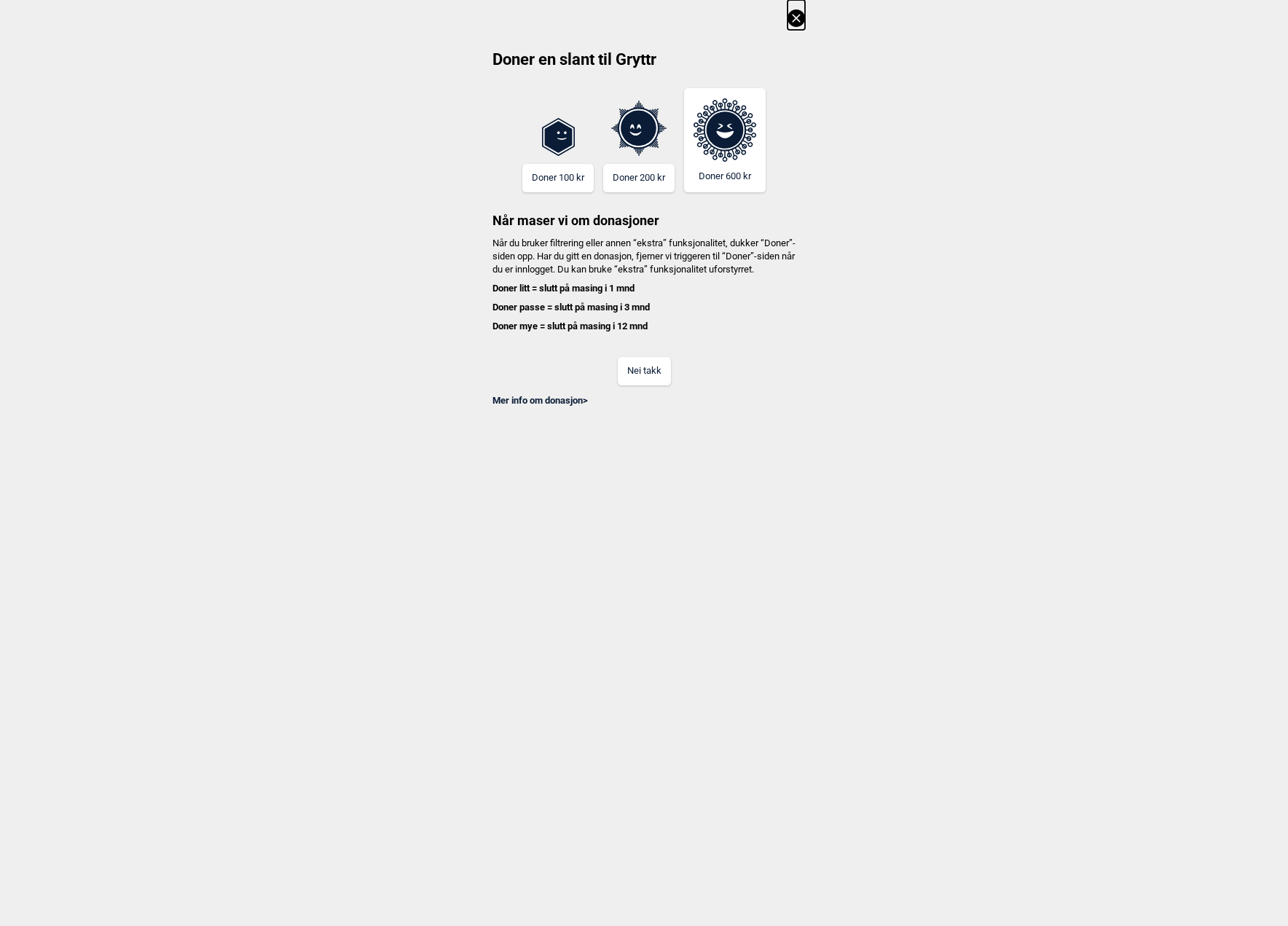
click at [627, 386] on button "Nei takk" at bounding box center [644, 371] width 53 height 28
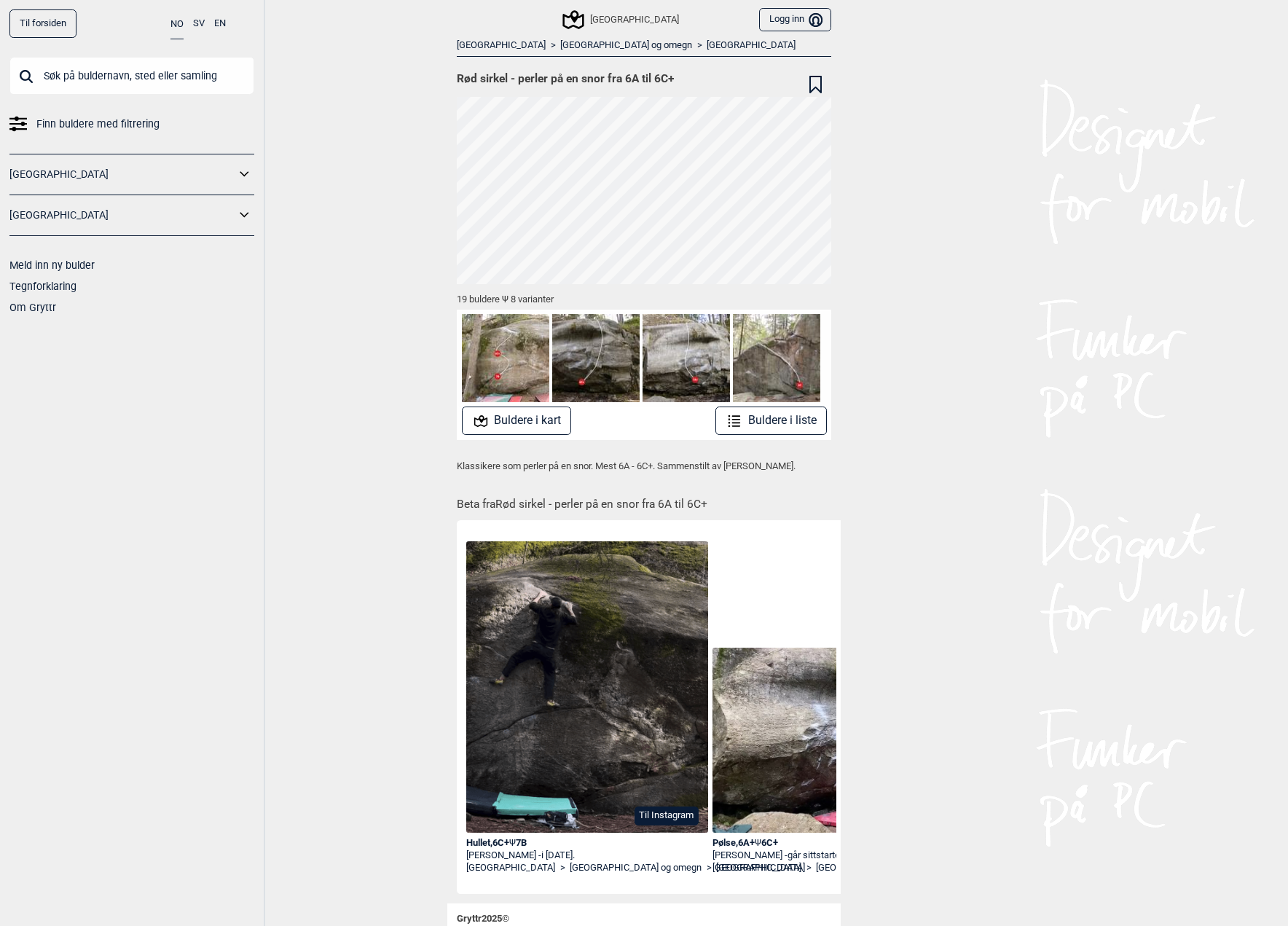
click at [546, 419] on button "Buldere i kart" at bounding box center [517, 420] width 110 height 28
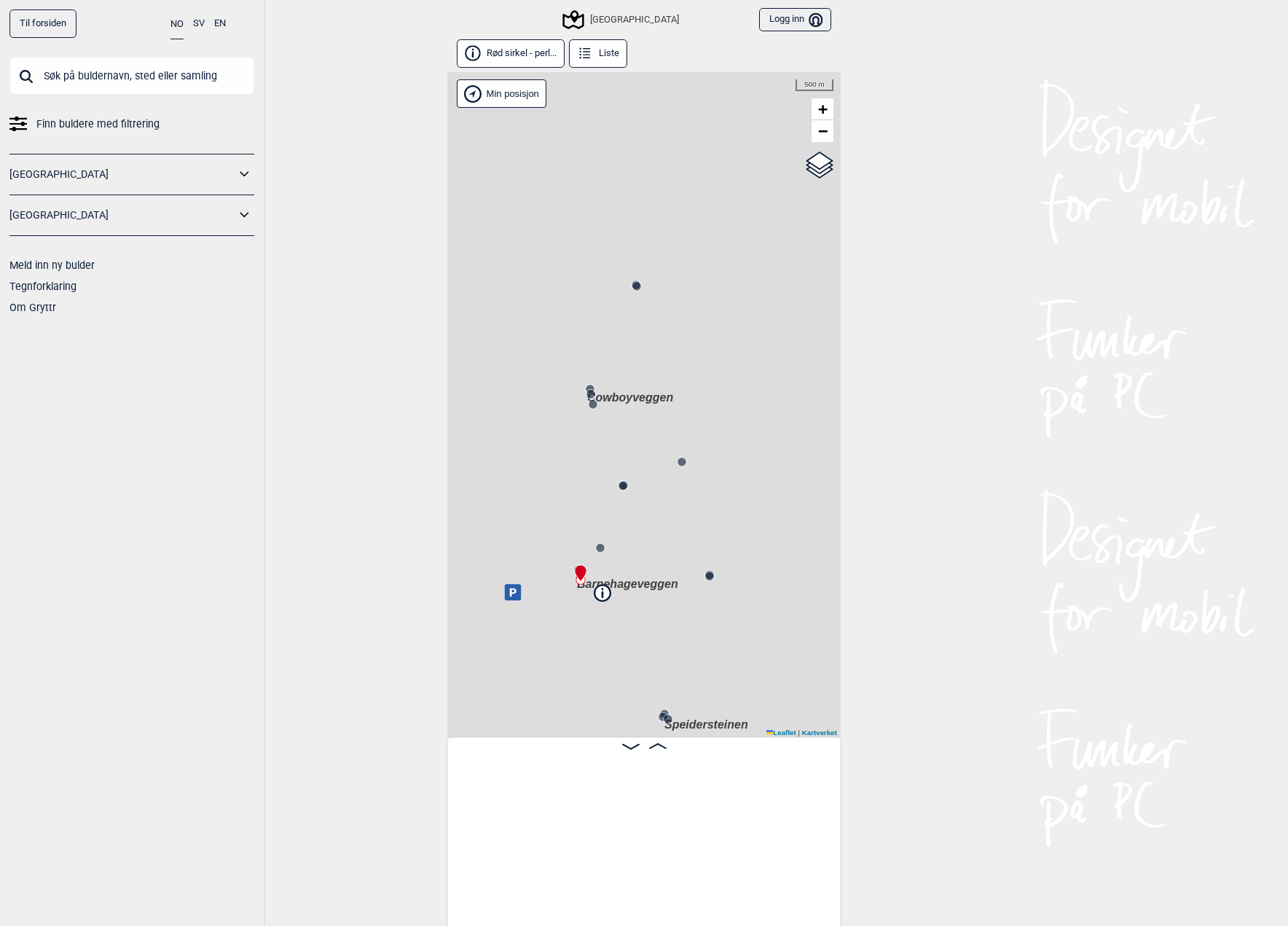
scroll to position [0, 114]
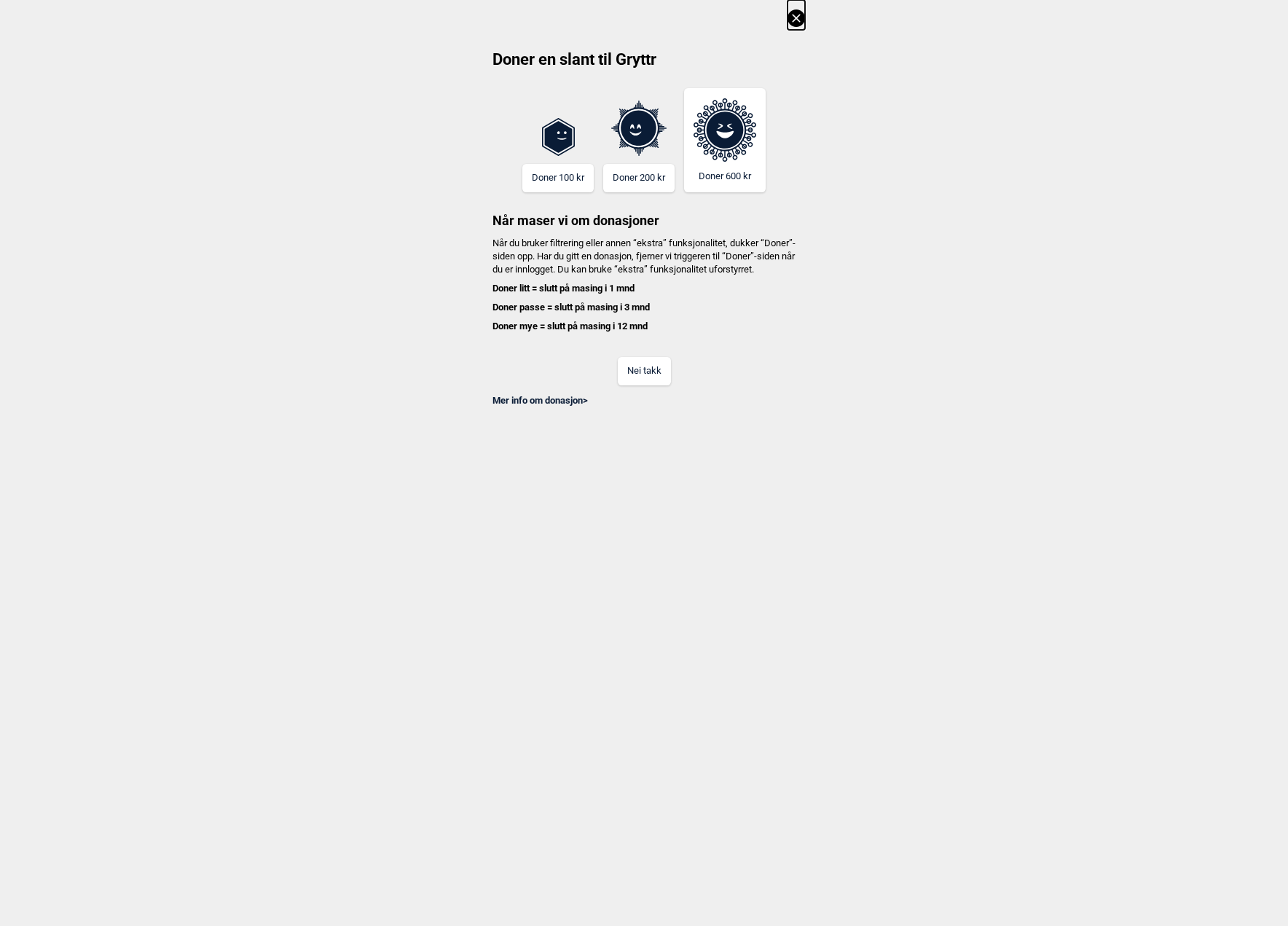
click at [806, 21] on div "Doner en slant til Gryttr Doner 100 kr Doner 200 kr Doner 600 kr Når maser vi o…" at bounding box center [644, 203] width 1288 height 407
click at [798, 14] on icon at bounding box center [796, 18] width 17 height 17
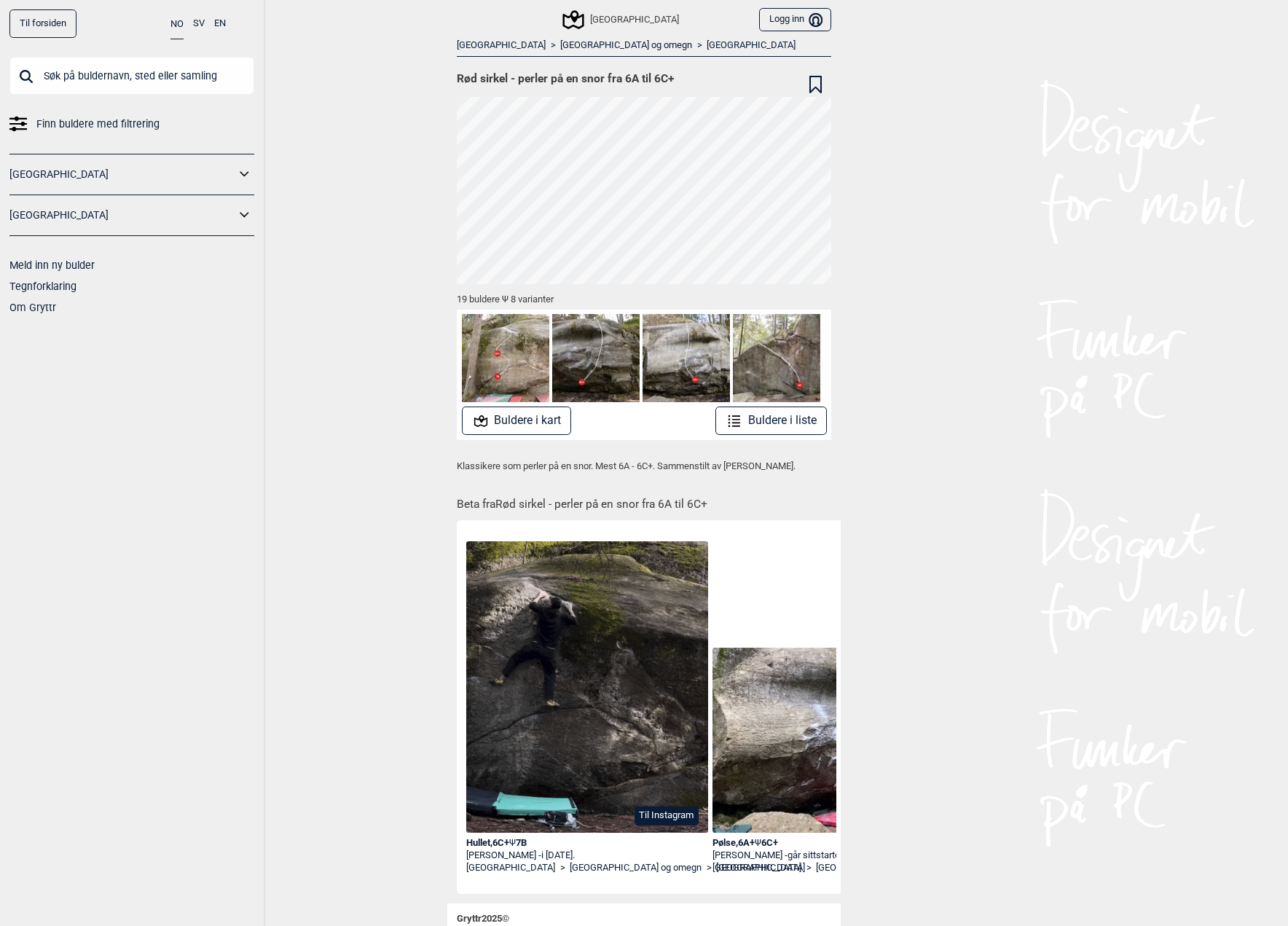
click at [783, 419] on button "Buldere i liste" at bounding box center [771, 420] width 111 height 28
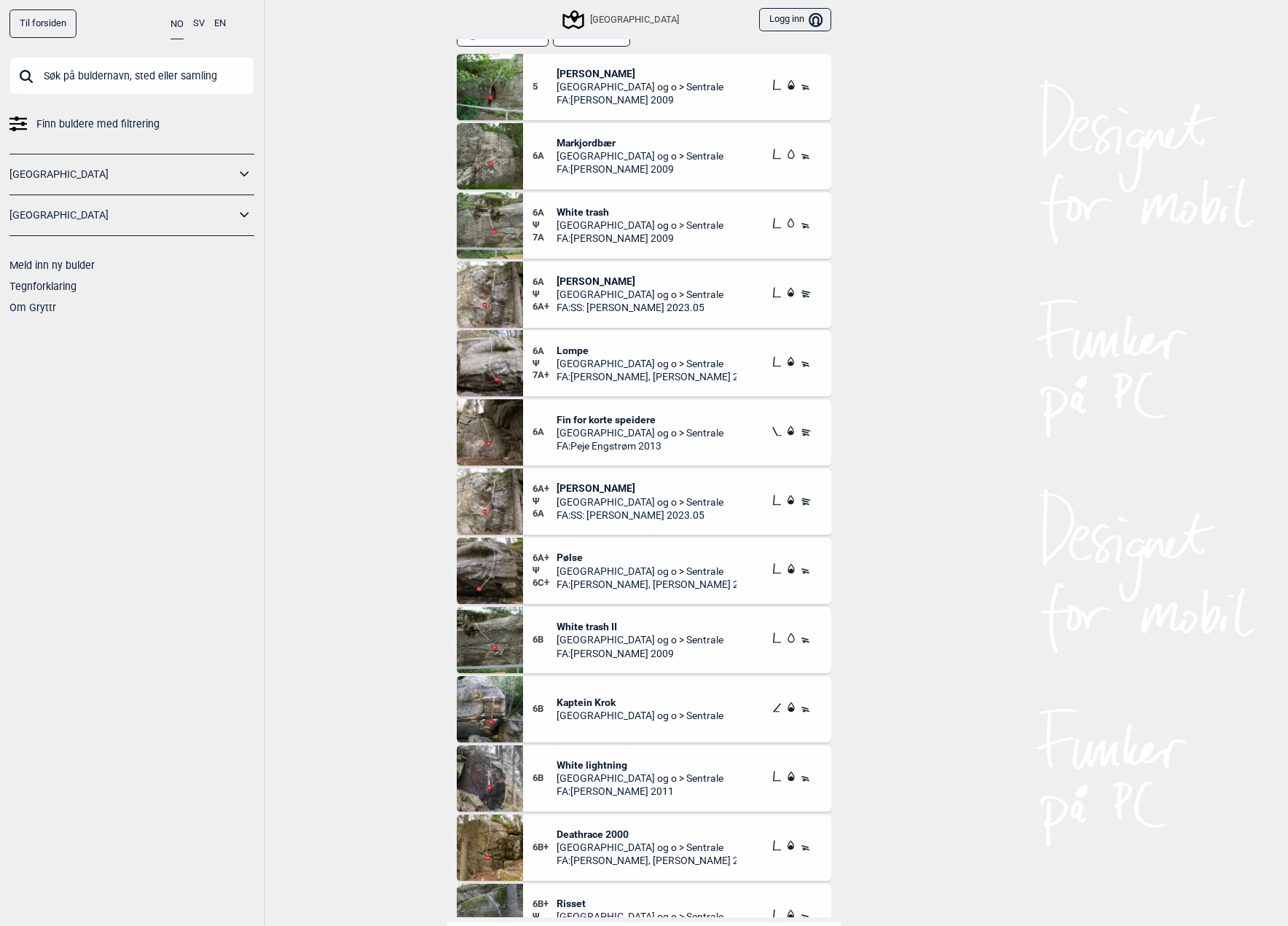
scroll to position [22, 0]
click at [480, 643] on img at bounding box center [490, 638] width 66 height 66
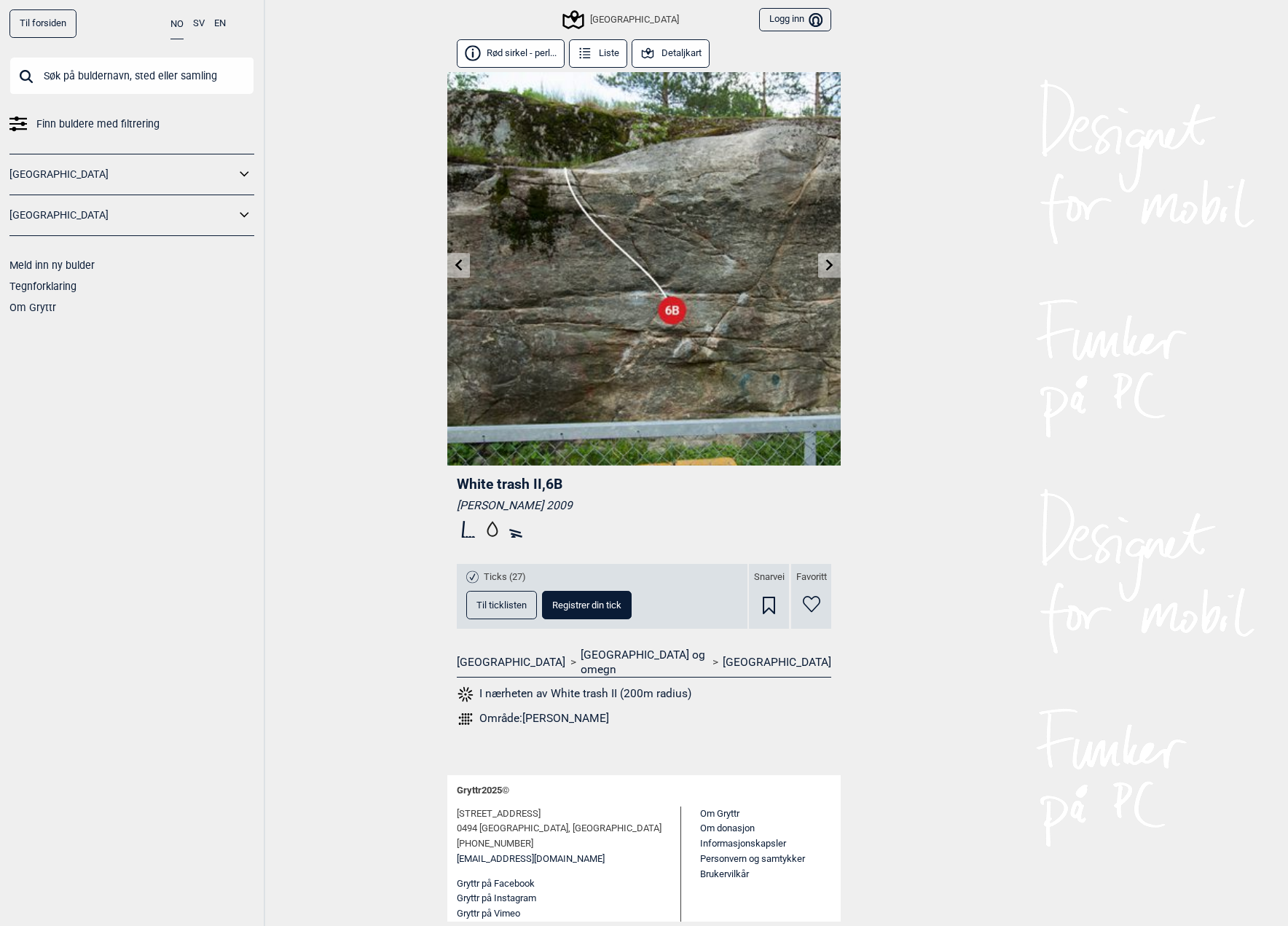
click at [373, 125] on div "Til forsiden NO SV EN Finn buldere med filtrering Norge Sverige Meld inn ny bul…" at bounding box center [644, 463] width 1288 height 926
